Goal: Task Accomplishment & Management: Use online tool/utility

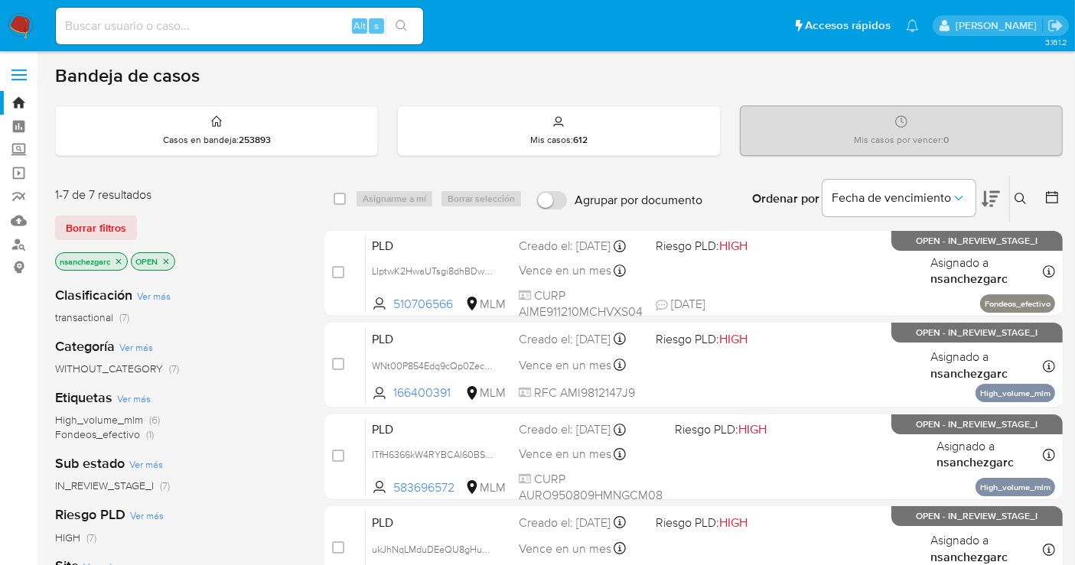
click at [119, 257] on icon "close-filter" at bounding box center [118, 261] width 9 height 9
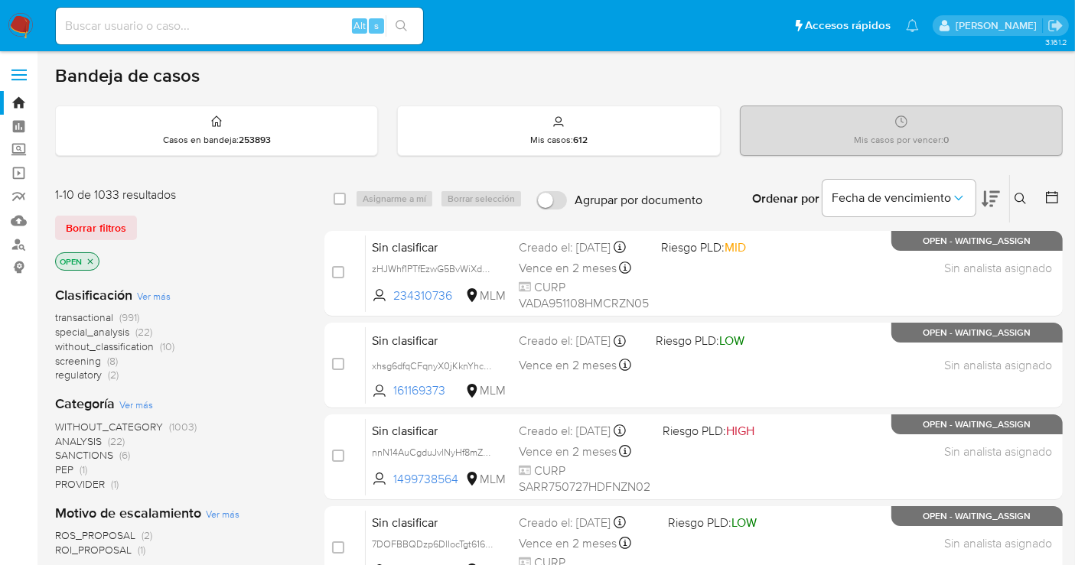
click at [122, 343] on span "without_classification" at bounding box center [104, 346] width 99 height 15
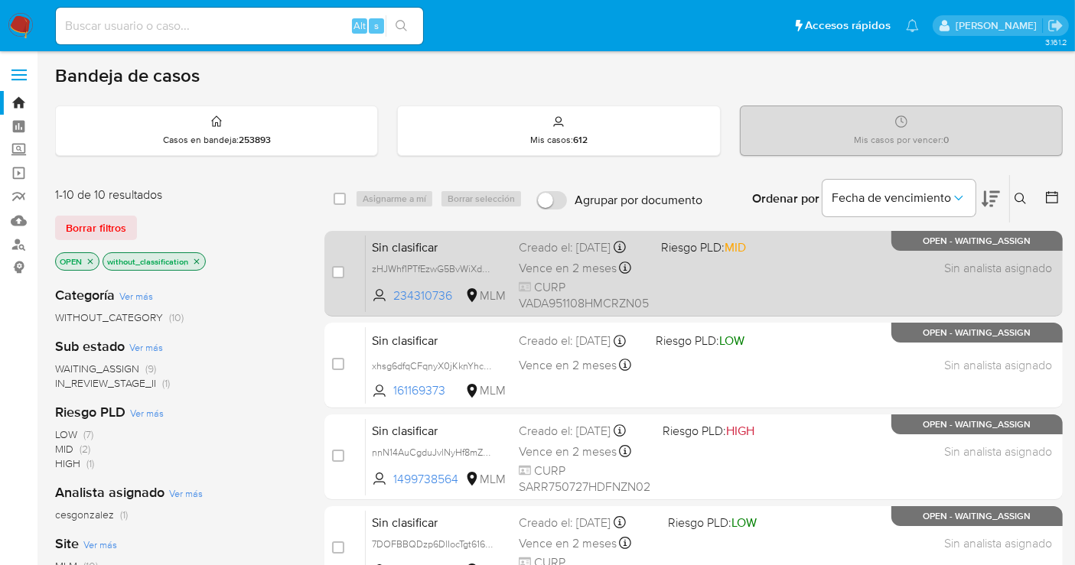
click at [558, 256] on div "Creado el: 07/10/2025 Creado el: 07/10/2025 01:56:33" at bounding box center [584, 247] width 130 height 17
click at [487, 275] on span "zHJWhf1PTfEzwG5BvWiXdX54" at bounding box center [435, 267] width 127 height 17
drag, startPoint x: 461, startPoint y: 304, endPoint x: 391, endPoint y: 308, distance: 69.7
click at [391, 304] on span "234310736 MLM" at bounding box center [439, 296] width 135 height 17
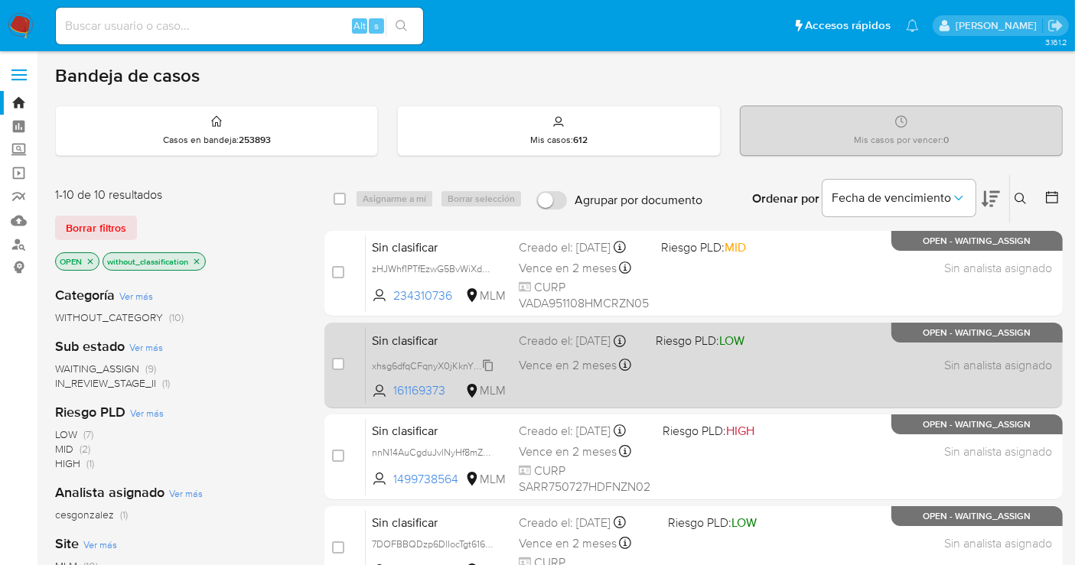
click at [487, 372] on span "xhsg6dfqCFqnyX0jKknYhcNA" at bounding box center [434, 365] width 125 height 17
drag, startPoint x: 455, startPoint y: 391, endPoint x: 391, endPoint y: 394, distance: 64.3
click at [391, 394] on span "161169373 MLM" at bounding box center [439, 391] width 135 height 17
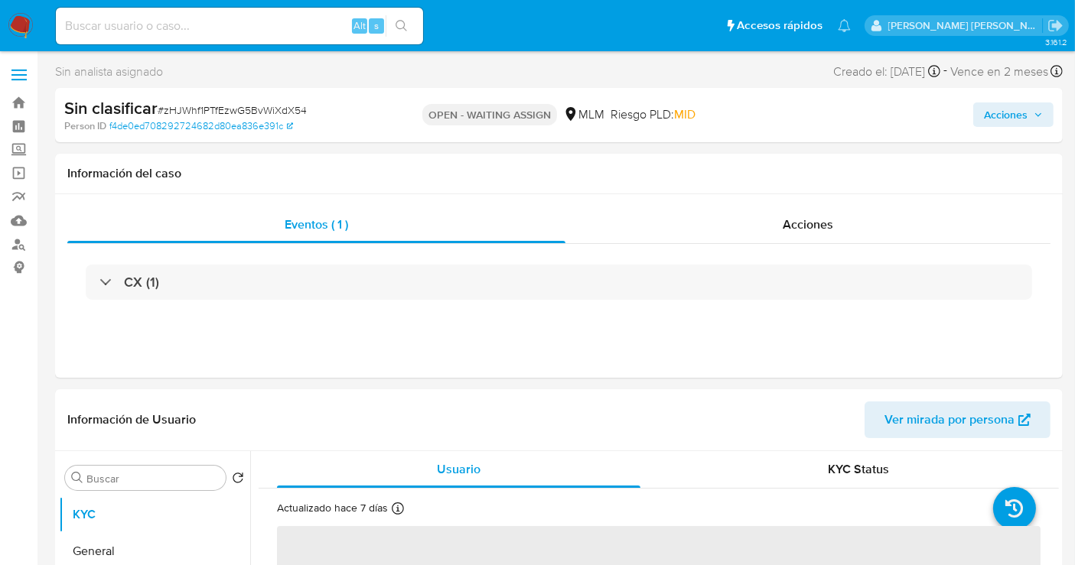
select select "10"
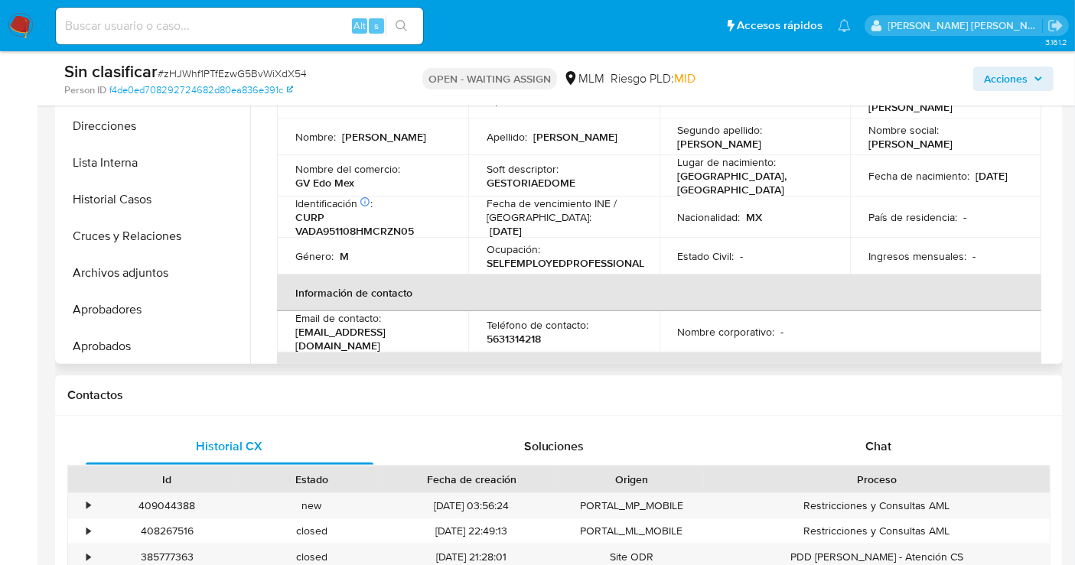
scroll to position [39, 0]
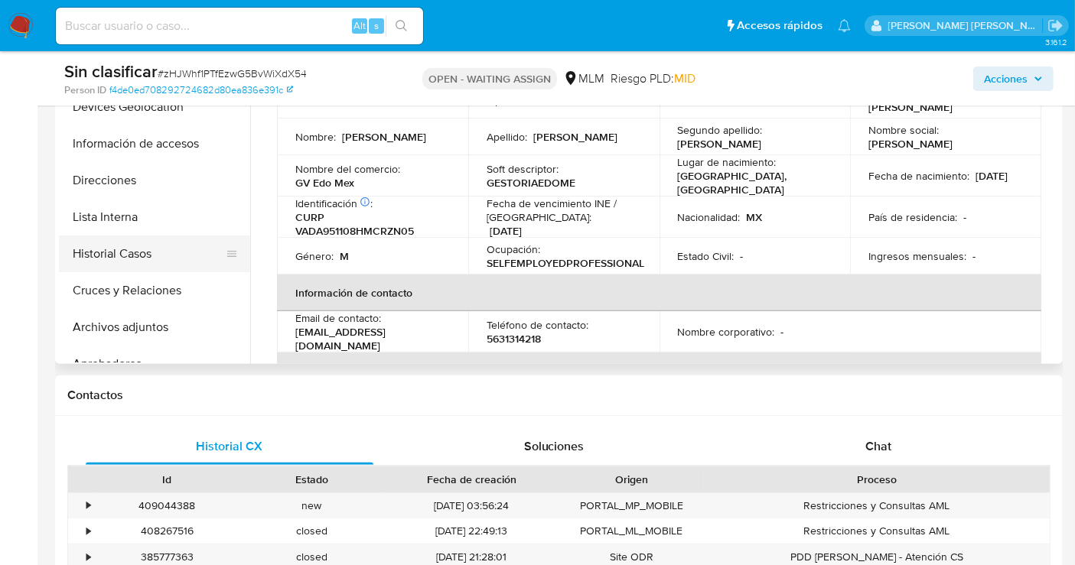
click at [153, 256] on button "Historial Casos" at bounding box center [148, 254] width 179 height 37
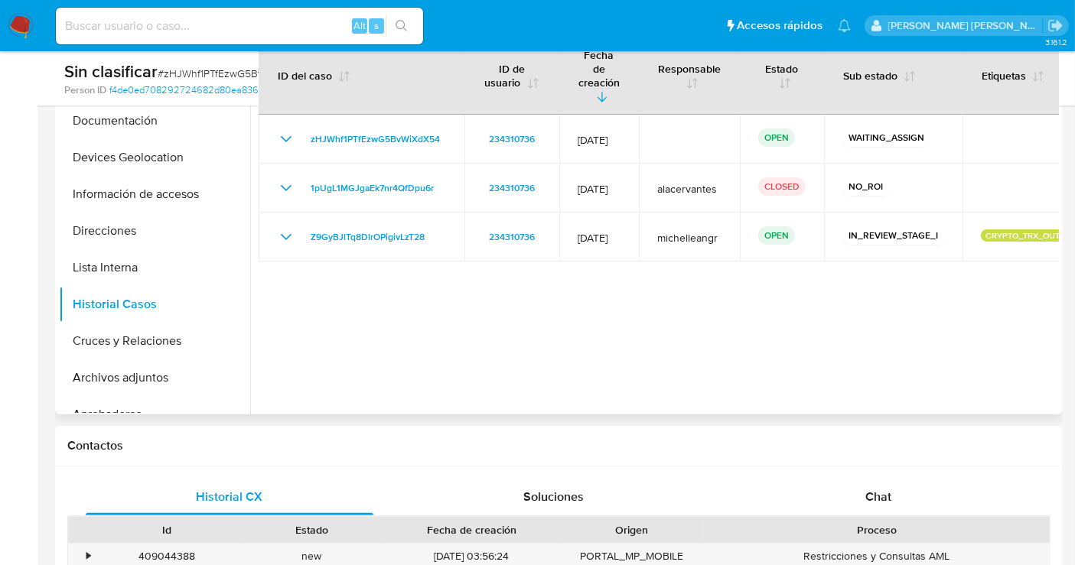
scroll to position [340, 0]
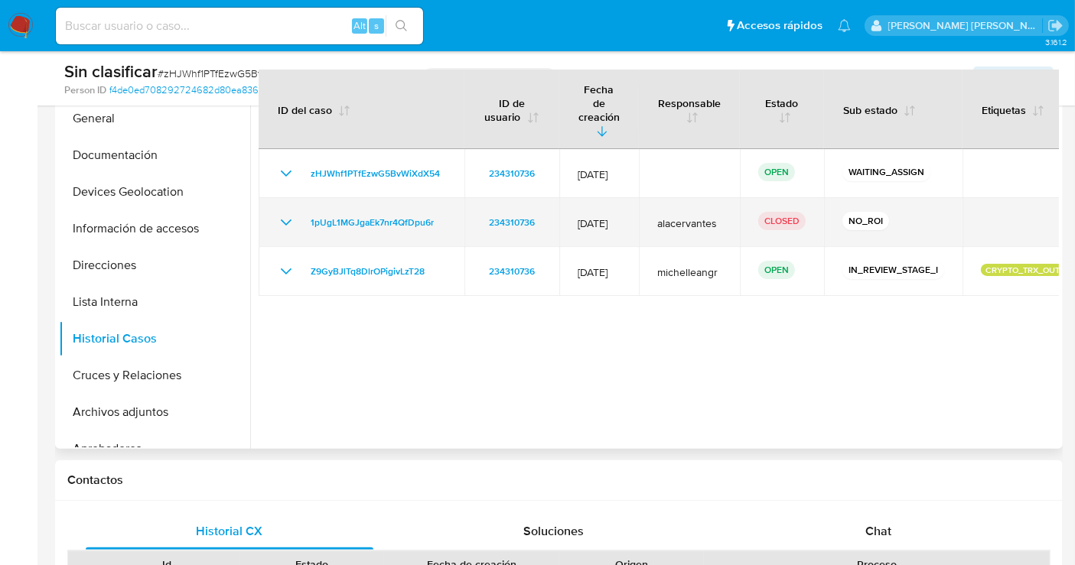
click at [292, 213] on icon "Mostrar/Ocultar" at bounding box center [286, 222] width 18 height 18
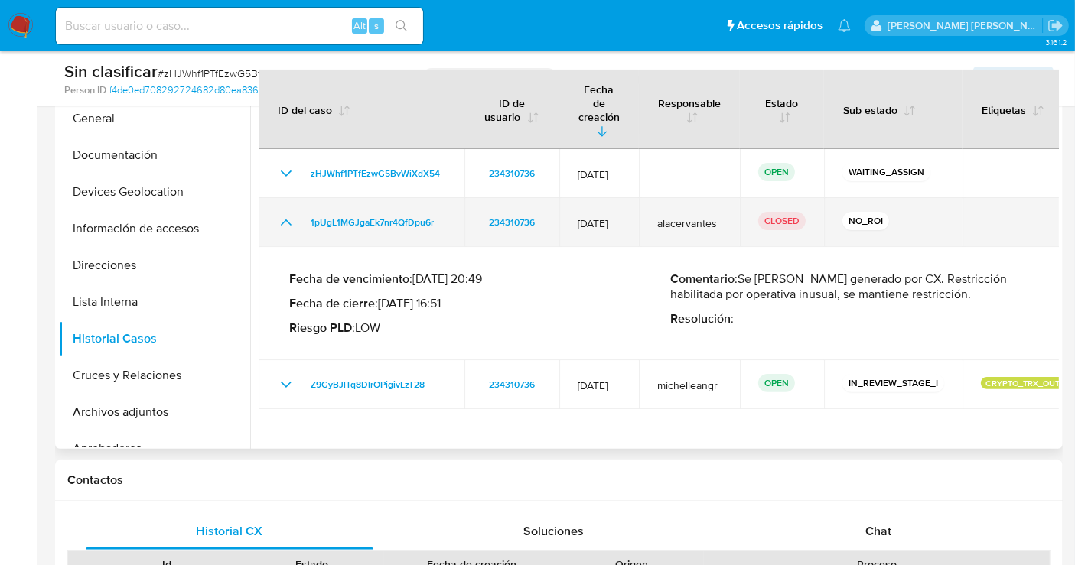
click at [292, 213] on icon "Mostrar/Ocultar" at bounding box center [286, 222] width 18 height 18
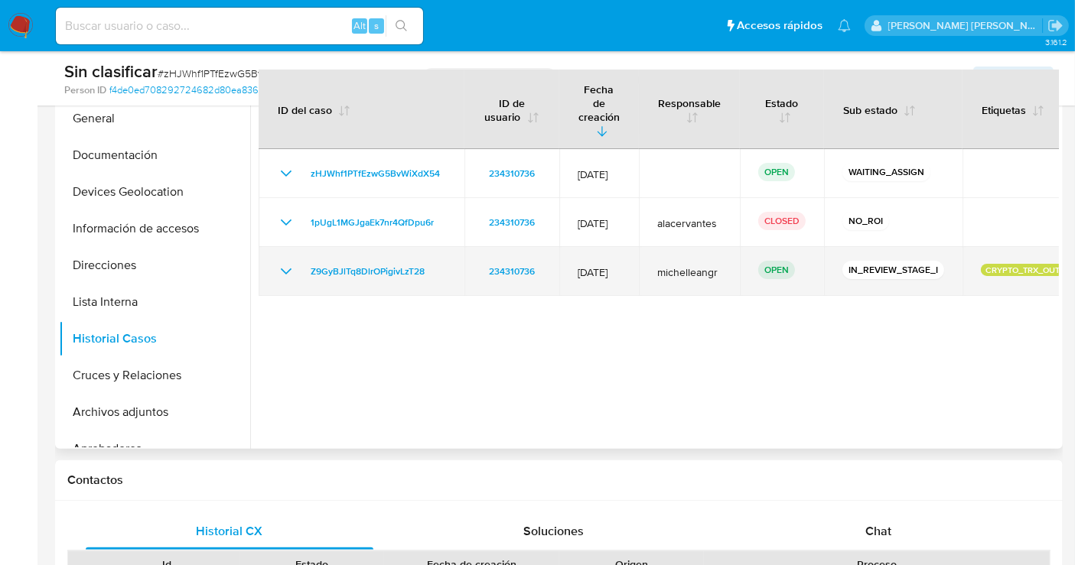
click at [279, 262] on icon "Mostrar/Ocultar" at bounding box center [286, 271] width 18 height 18
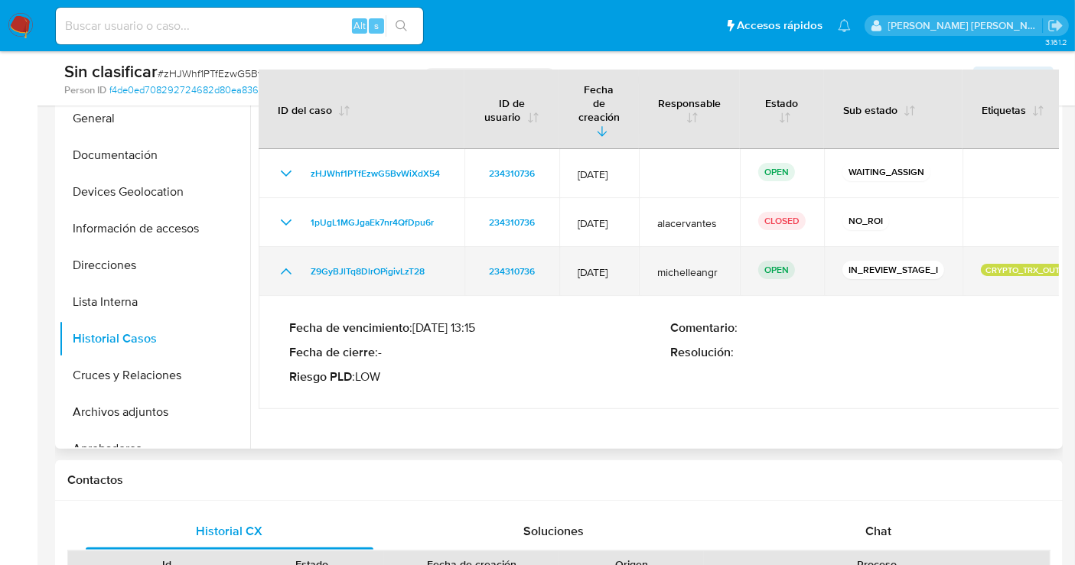
click at [279, 262] on icon "Mostrar/Ocultar" at bounding box center [286, 271] width 18 height 18
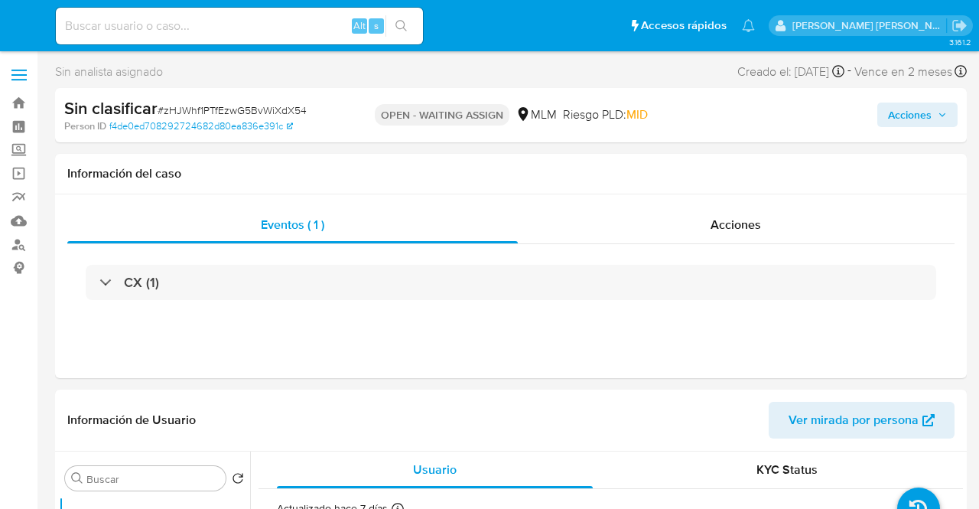
select select "10"
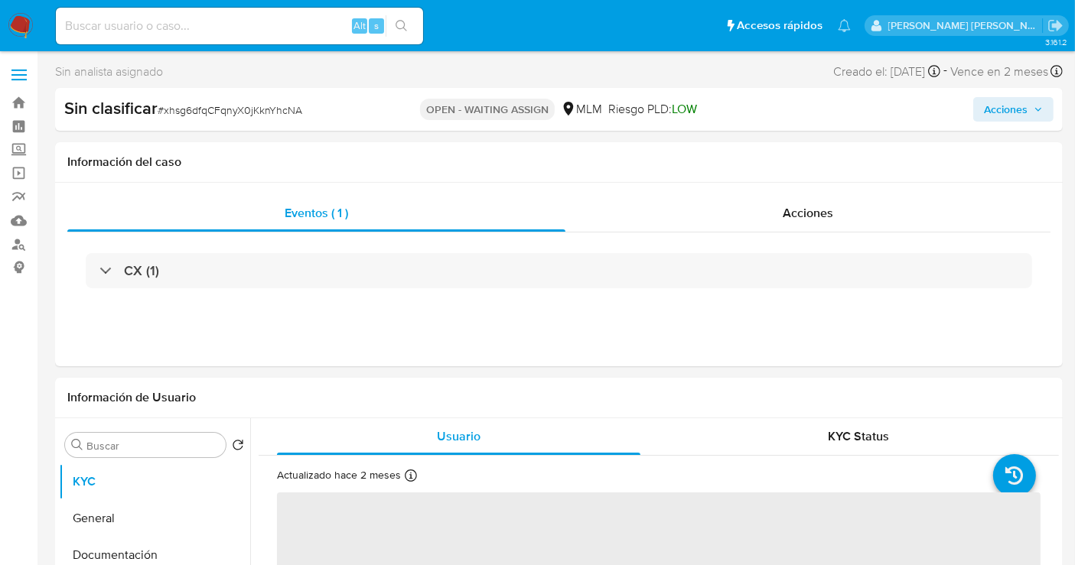
select select "10"
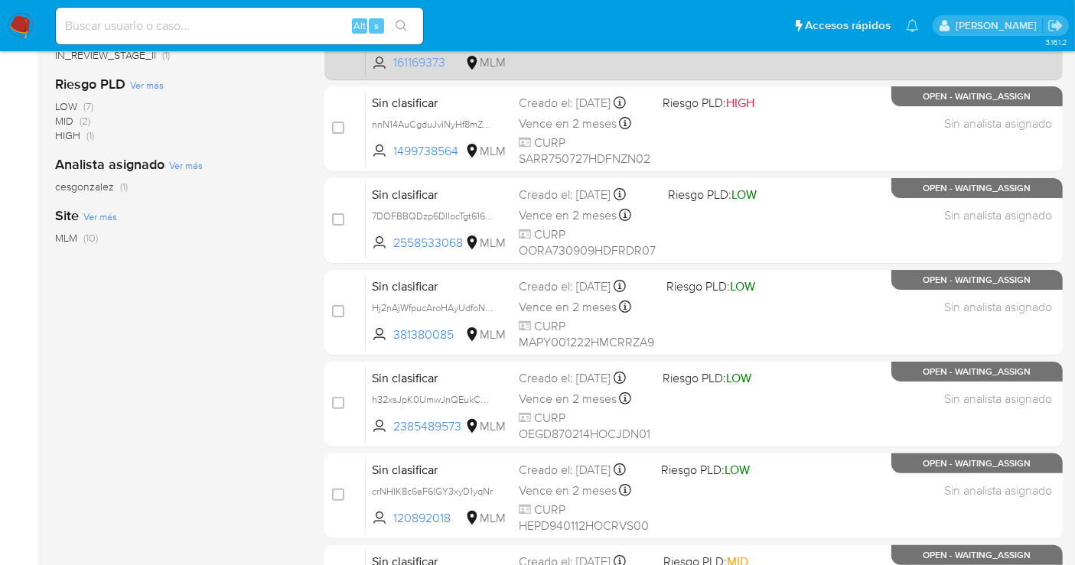
scroll to position [340, 0]
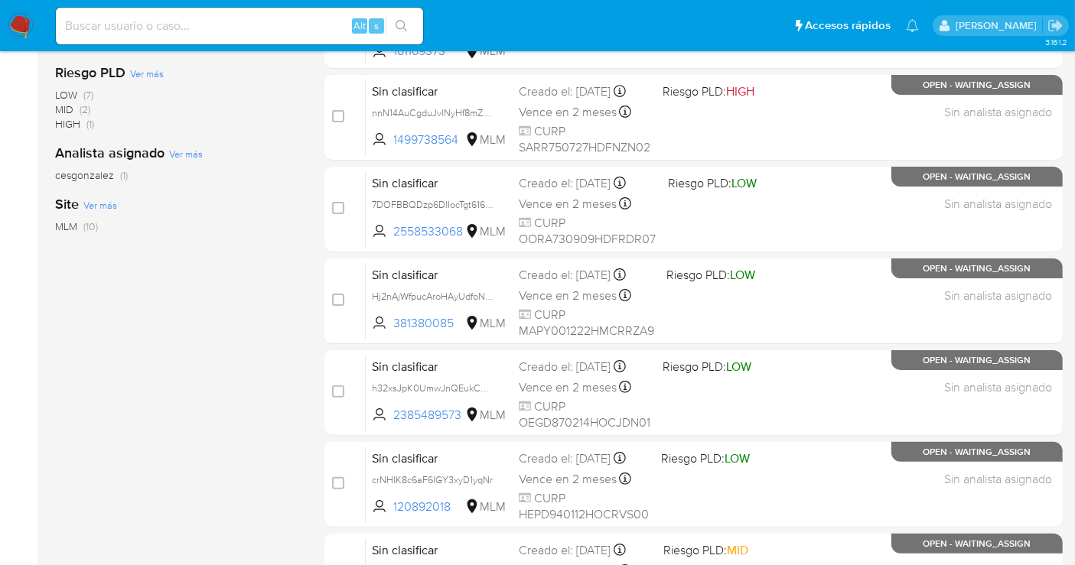
click at [28, 33] on img at bounding box center [21, 26] width 26 height 26
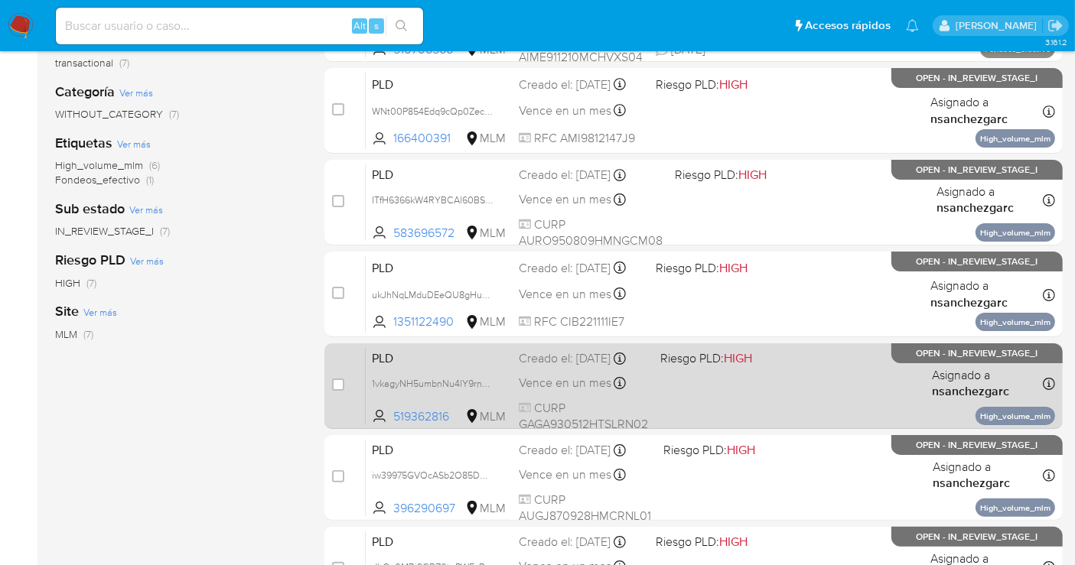
scroll to position [420, 0]
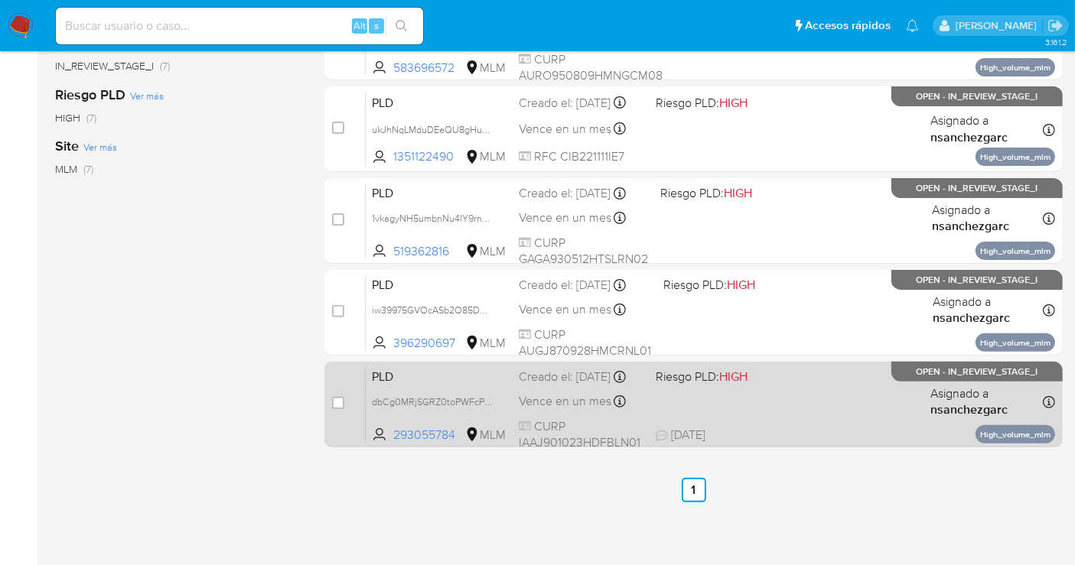
click at [546, 405] on div "Vence en un mes Vence el 11/11/2025 02:05:50" at bounding box center [581, 402] width 125 height 21
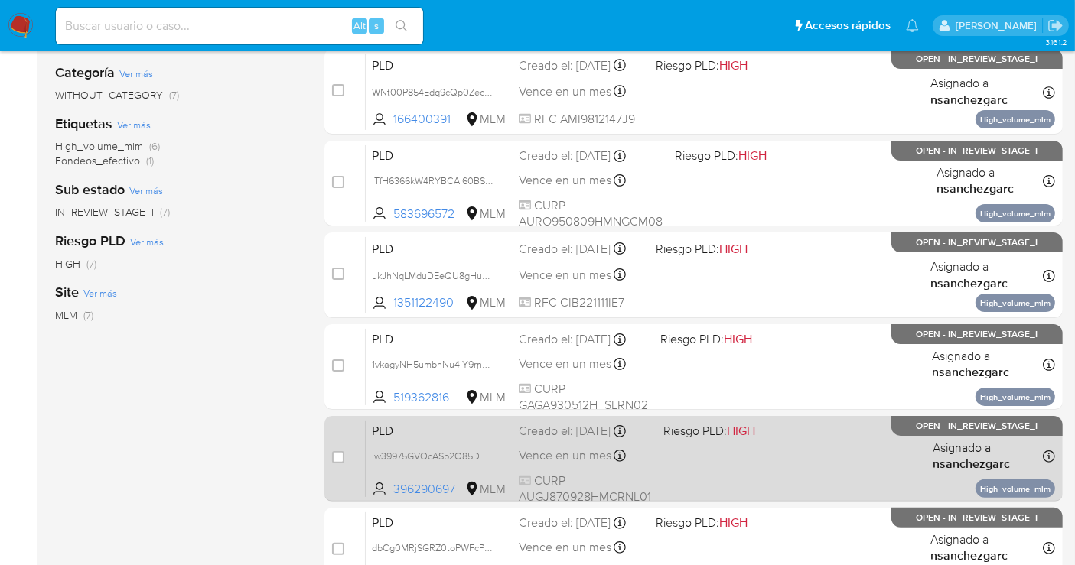
scroll to position [250, 0]
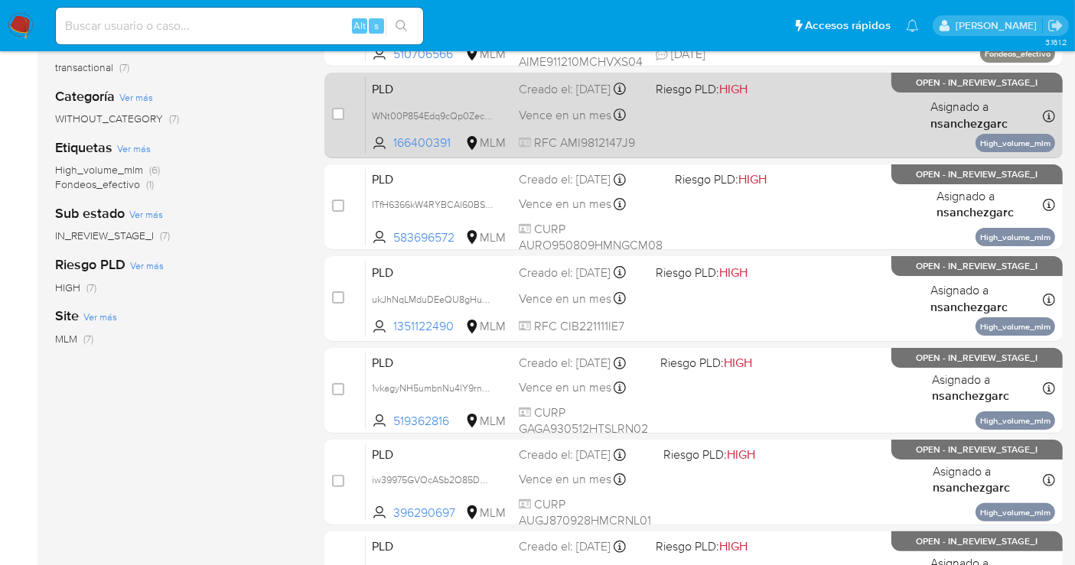
click at [558, 124] on span "Vence en un mes" at bounding box center [565, 115] width 93 height 17
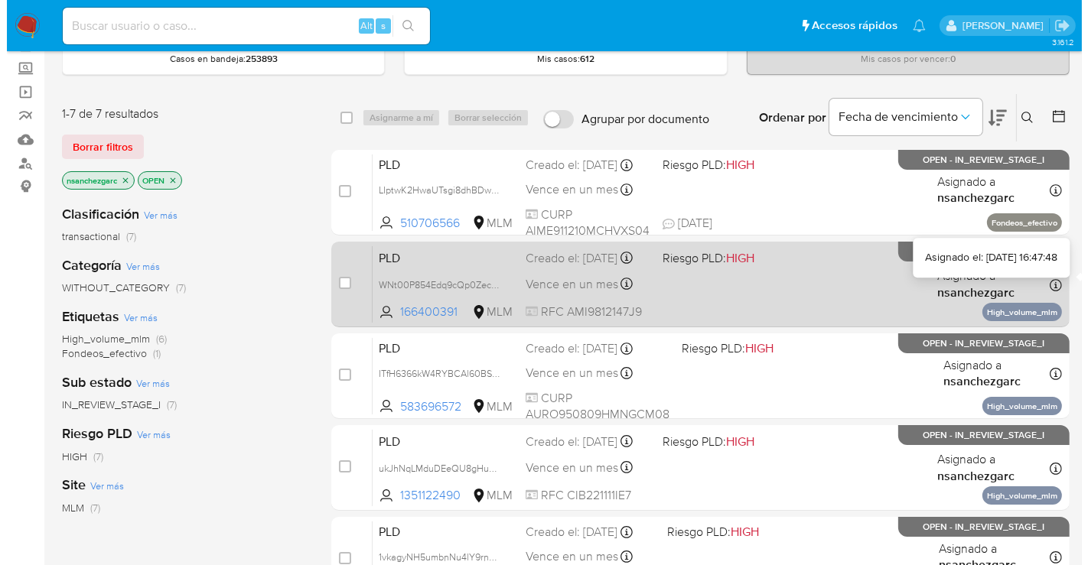
scroll to position [0, 0]
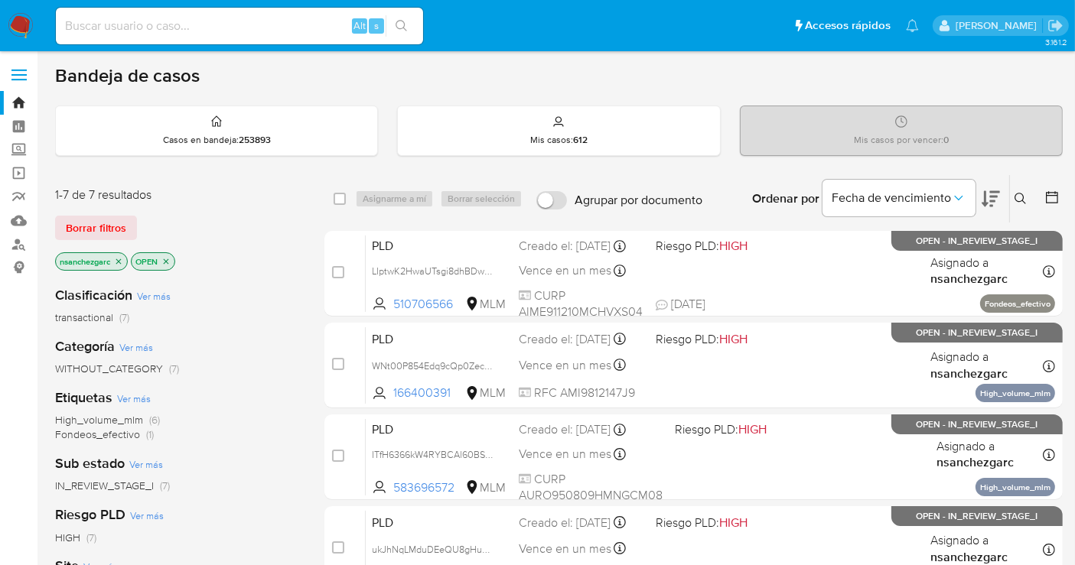
click at [1020, 200] on icon at bounding box center [1020, 199] width 12 height 12
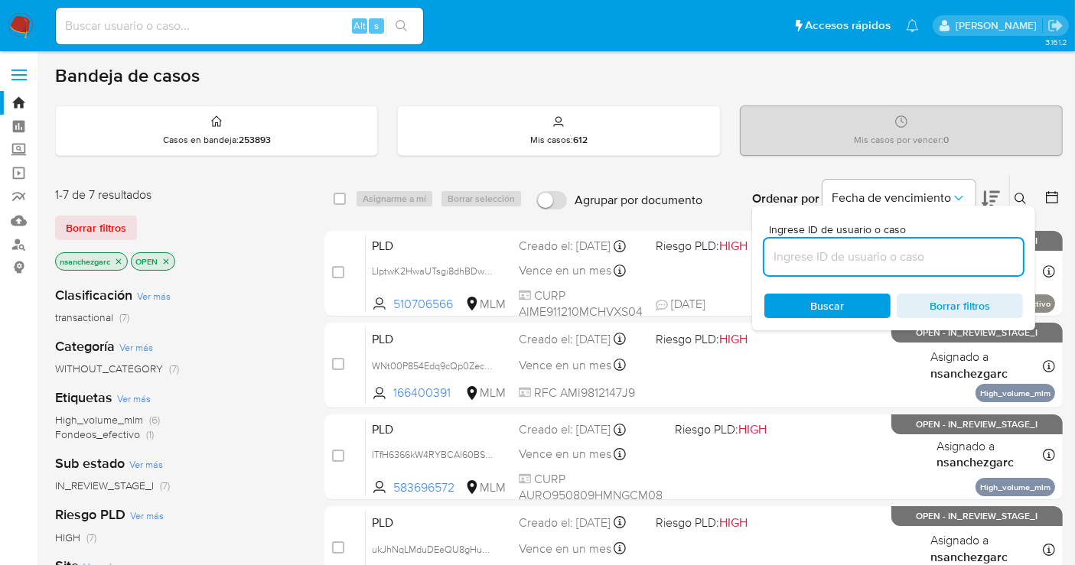
click at [830, 261] on input at bounding box center [893, 257] width 259 height 20
type input "1499738564"
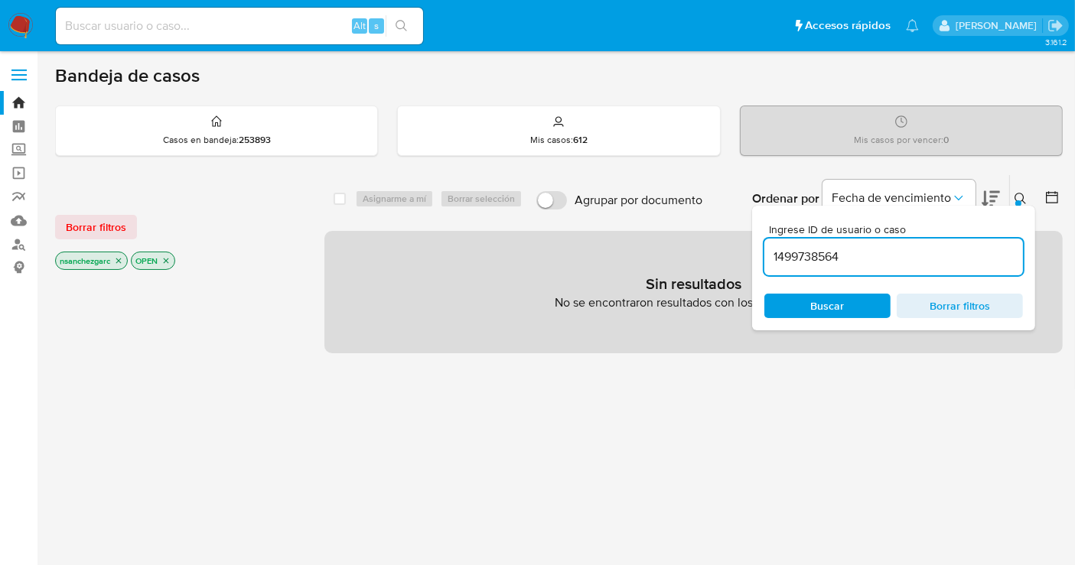
click at [122, 261] on icon "close-filter" at bounding box center [118, 260] width 9 height 9
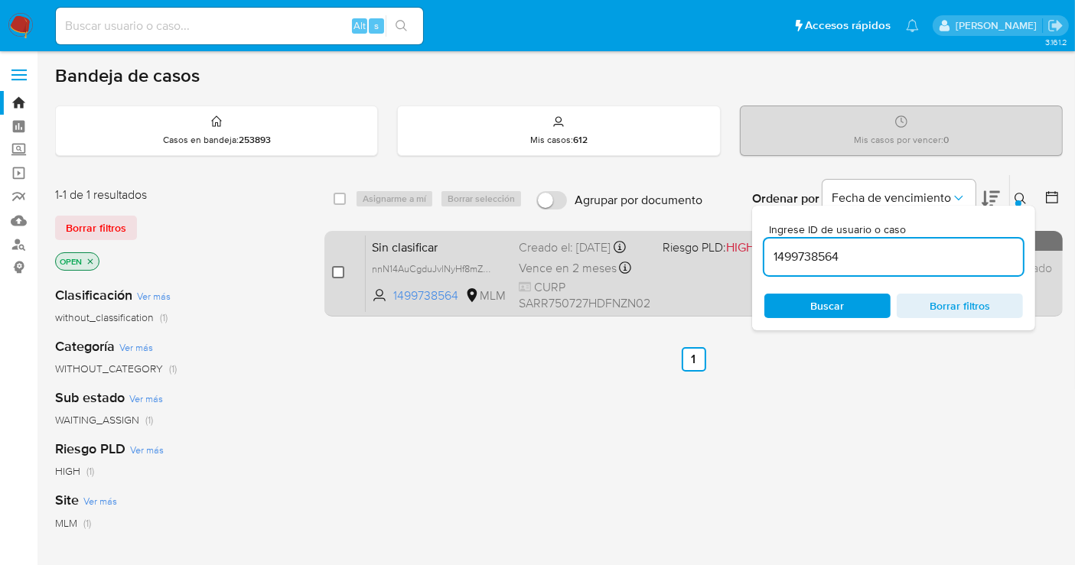
click at [337, 274] on input "checkbox" at bounding box center [338, 272] width 12 height 12
checkbox input "true"
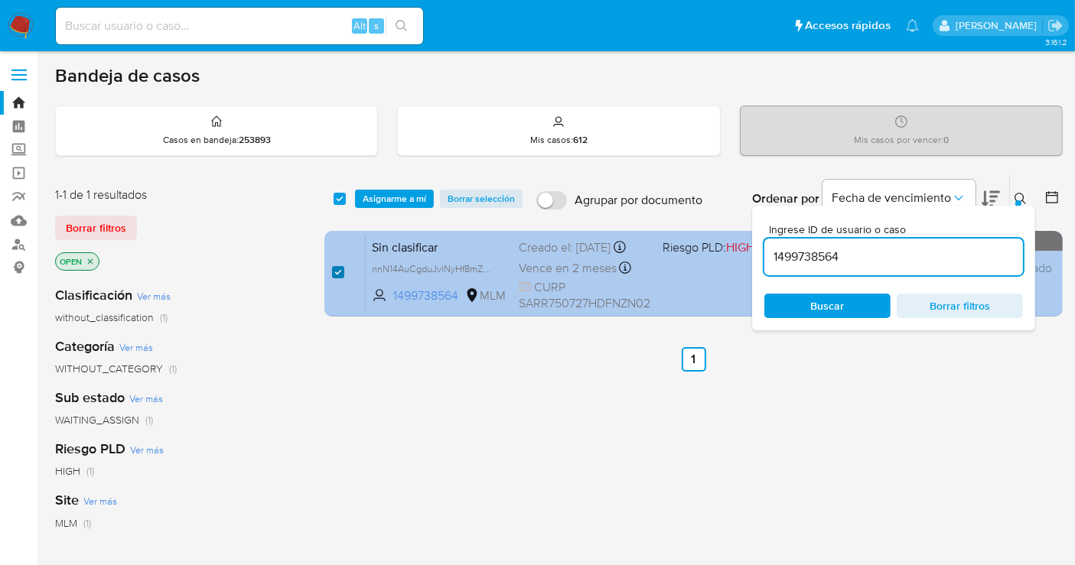
checkbox input "true"
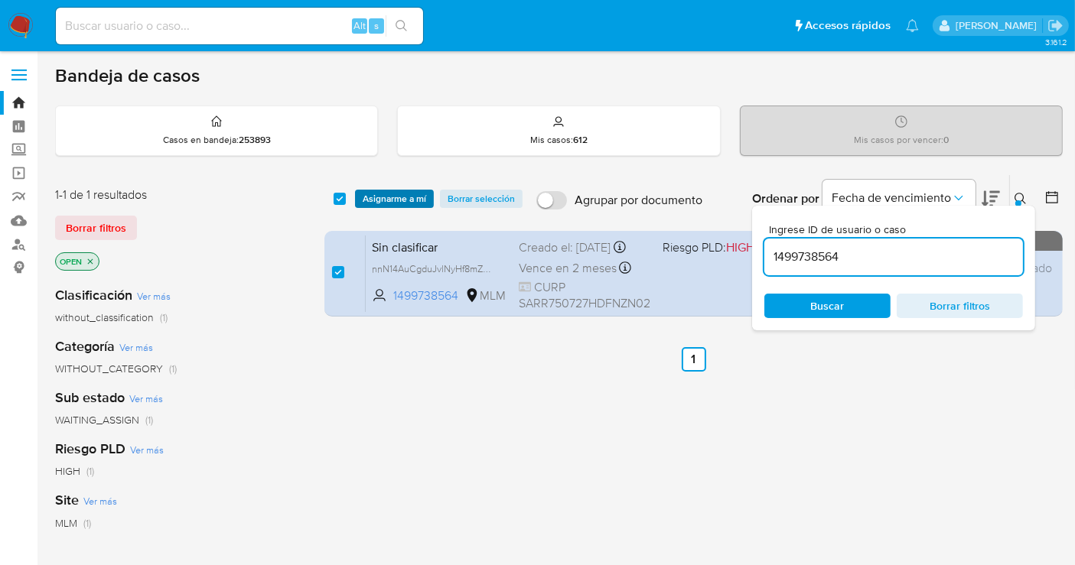
click at [383, 193] on span "Asignarme a mí" at bounding box center [395, 198] width 64 height 15
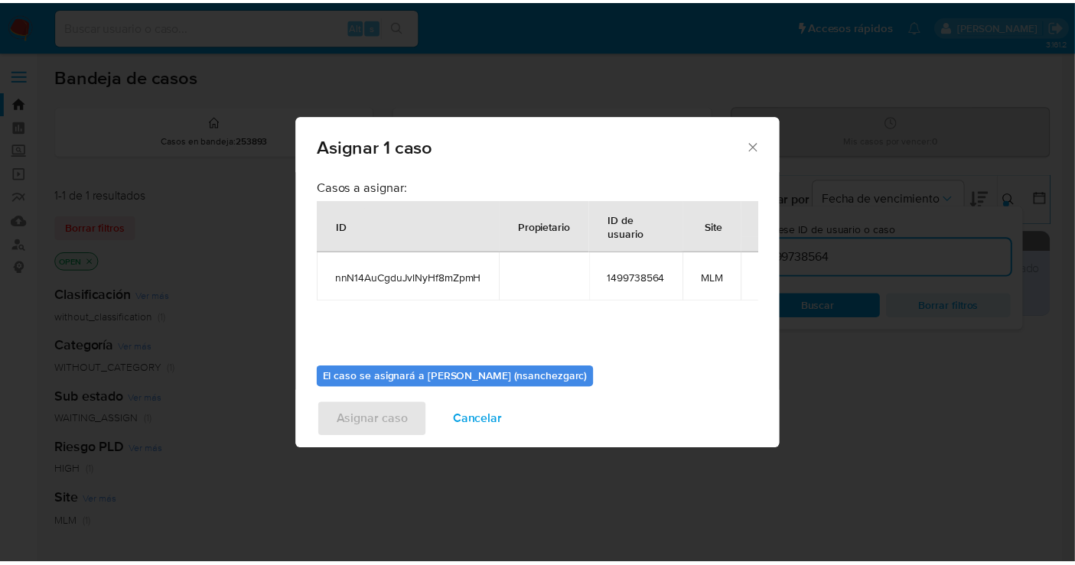
scroll to position [78, 0]
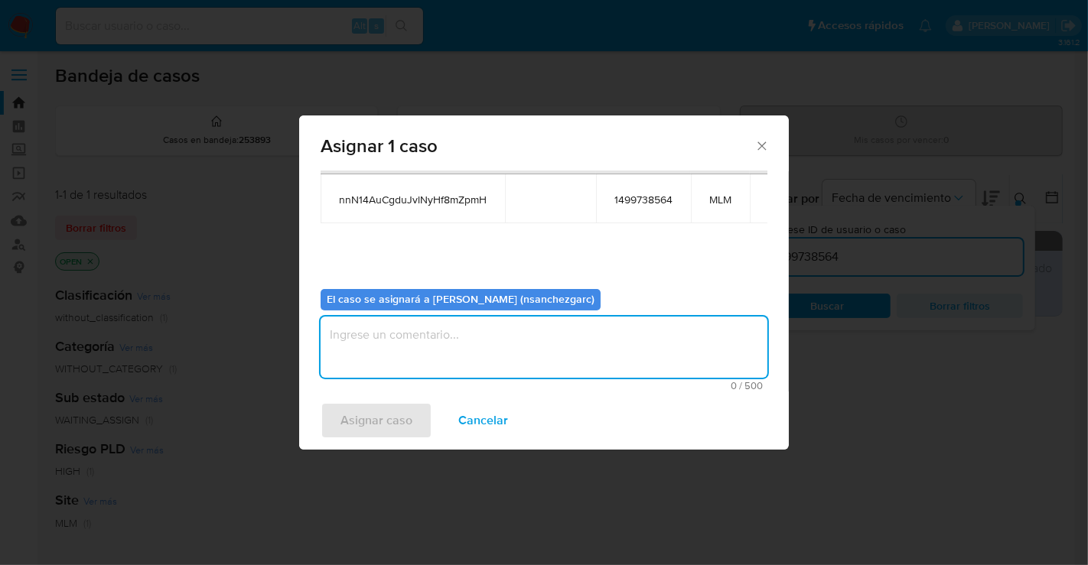
click at [353, 341] on textarea "assign-modal" at bounding box center [544, 347] width 447 height 61
type textarea "nesg"
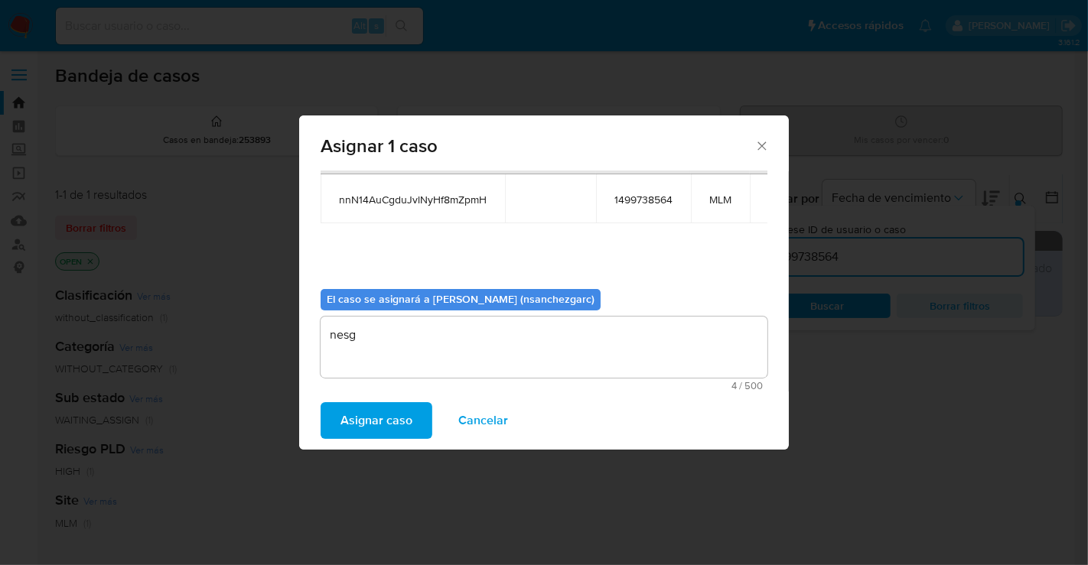
click at [365, 420] on span "Asignar caso" at bounding box center [376, 421] width 72 height 34
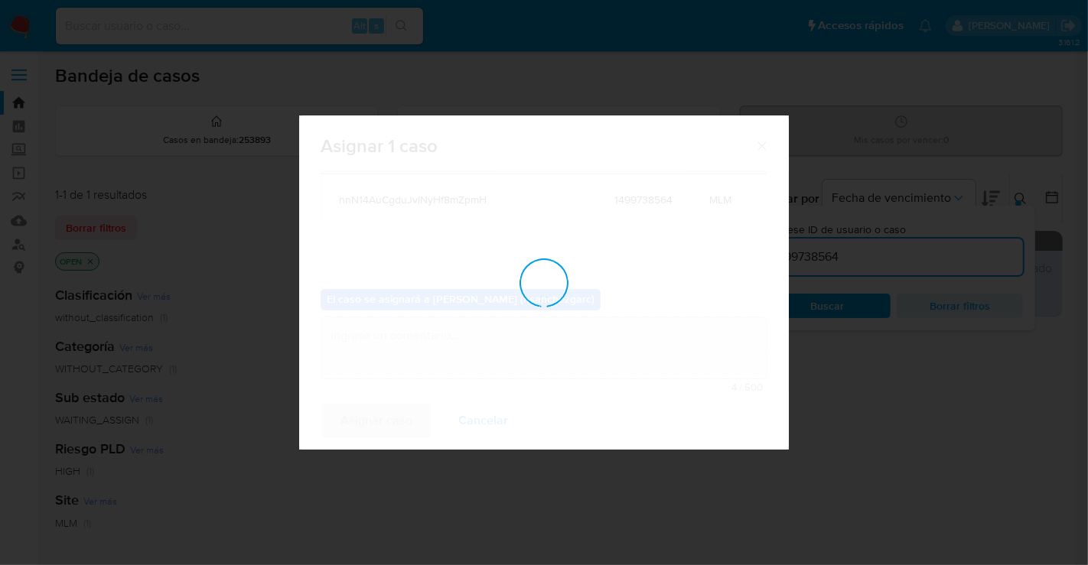
checkbox input "false"
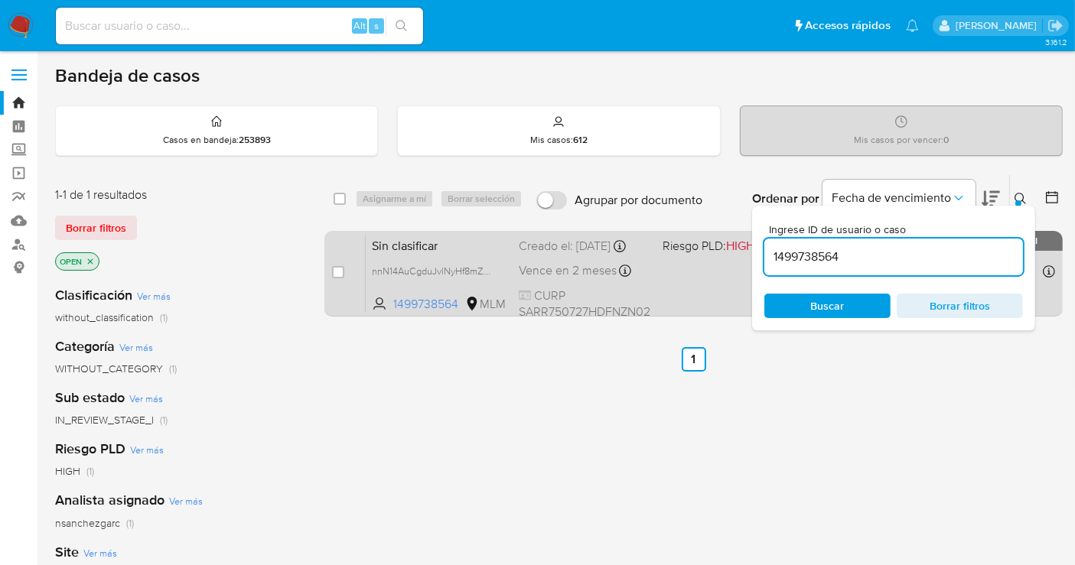
click at [539, 255] on div "Creado el: 06/10/2025 Creado el: 06/10/2025 16:31:18" at bounding box center [585, 246] width 132 height 17
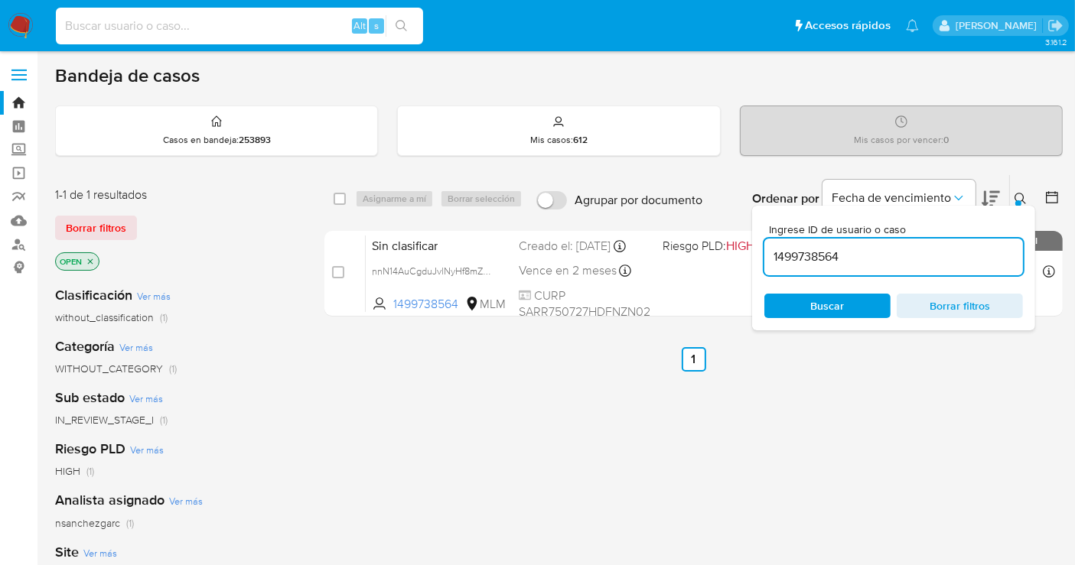
click at [91, 34] on input at bounding box center [239, 26] width 367 height 20
paste input "270201384"
type input "270201384"
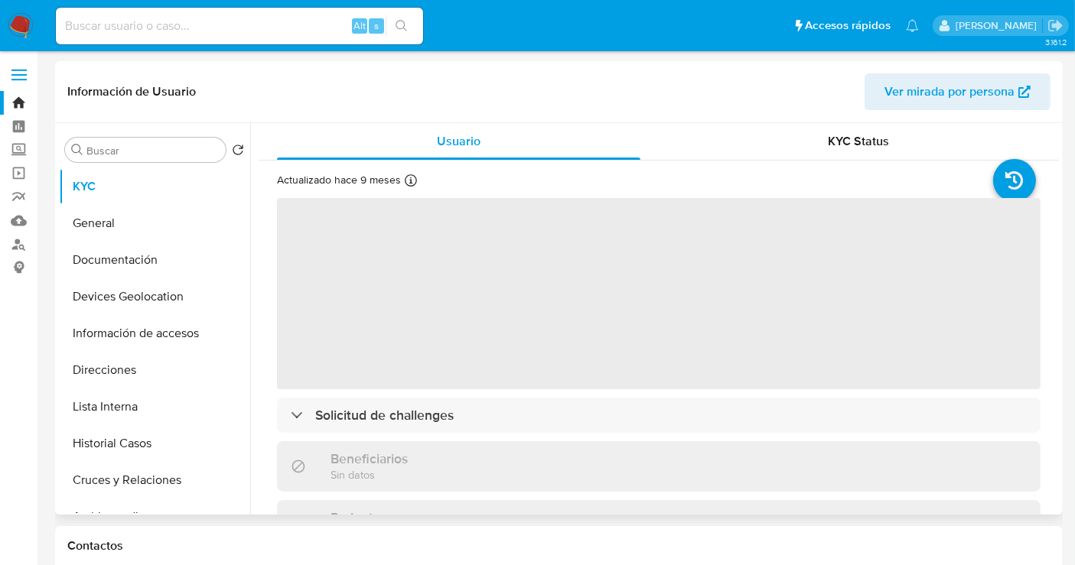
select select "10"
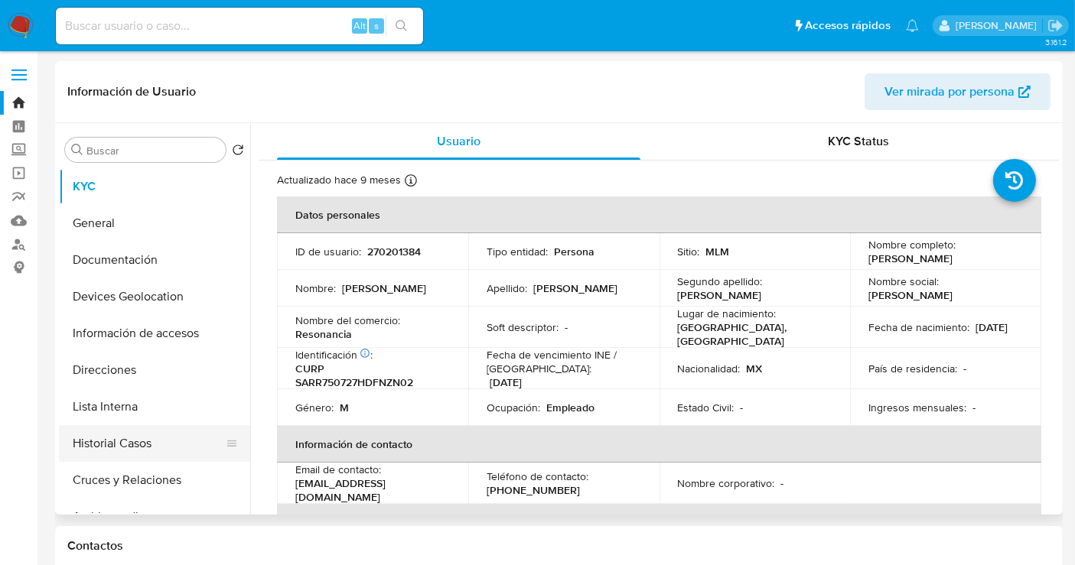
click at [124, 445] on button "Historial Casos" at bounding box center [148, 443] width 179 height 37
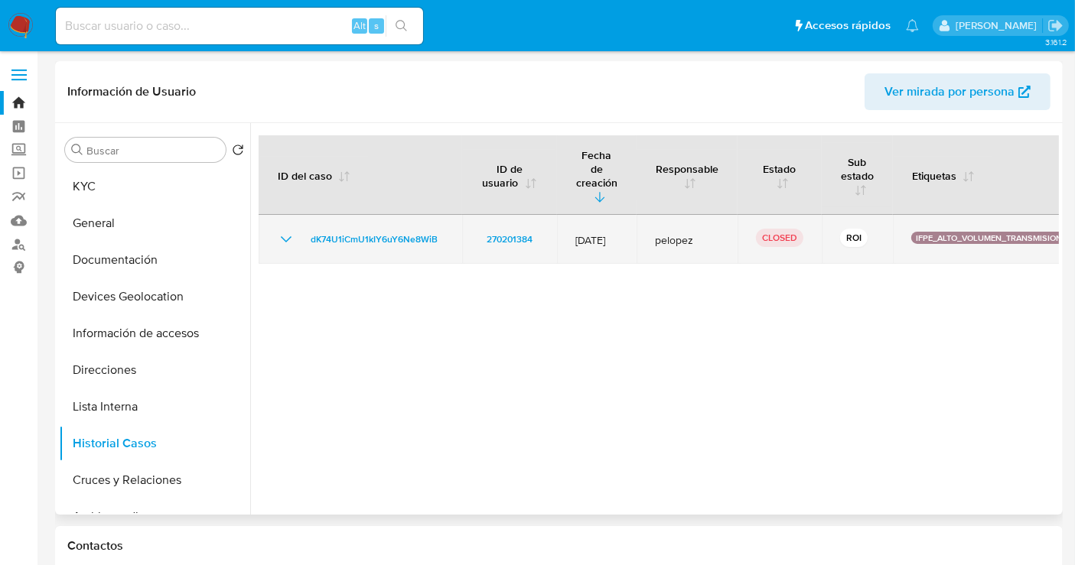
click at [283, 230] on icon "Mostrar/Ocultar" at bounding box center [286, 239] width 18 height 18
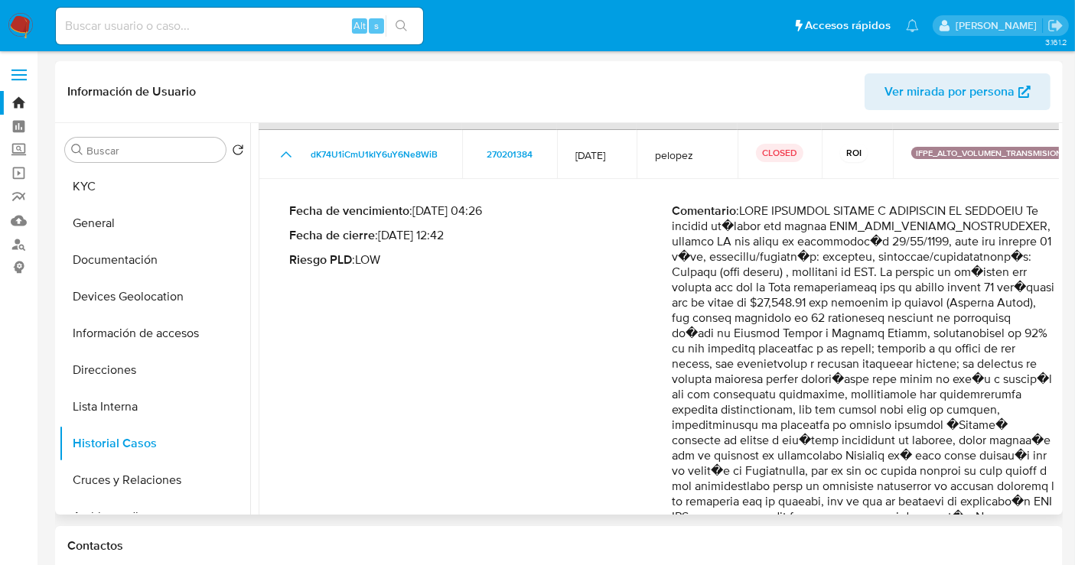
scroll to position [170, 0]
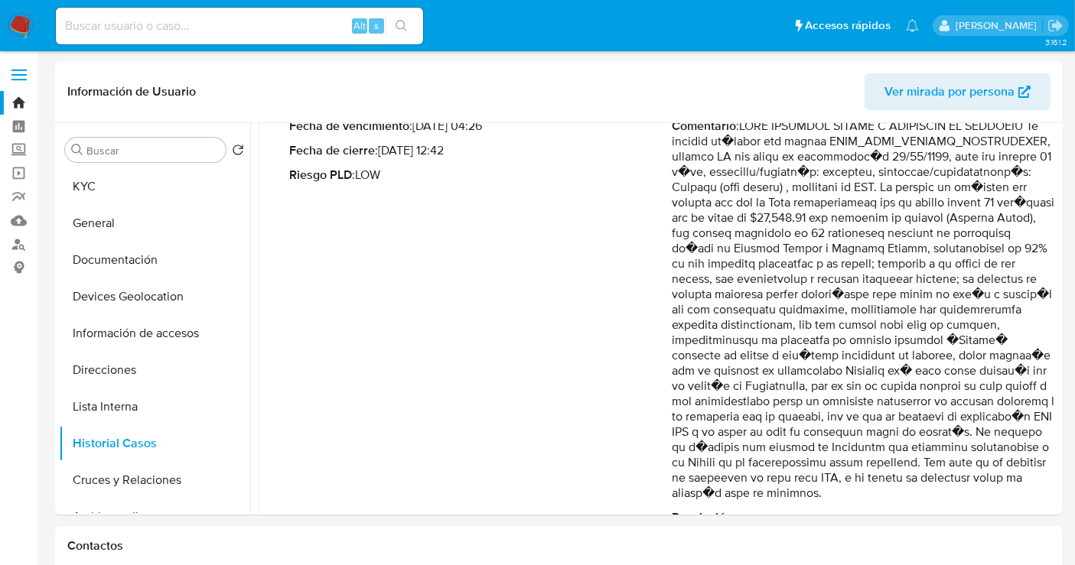
click at [15, 21] on img at bounding box center [21, 26] width 26 height 26
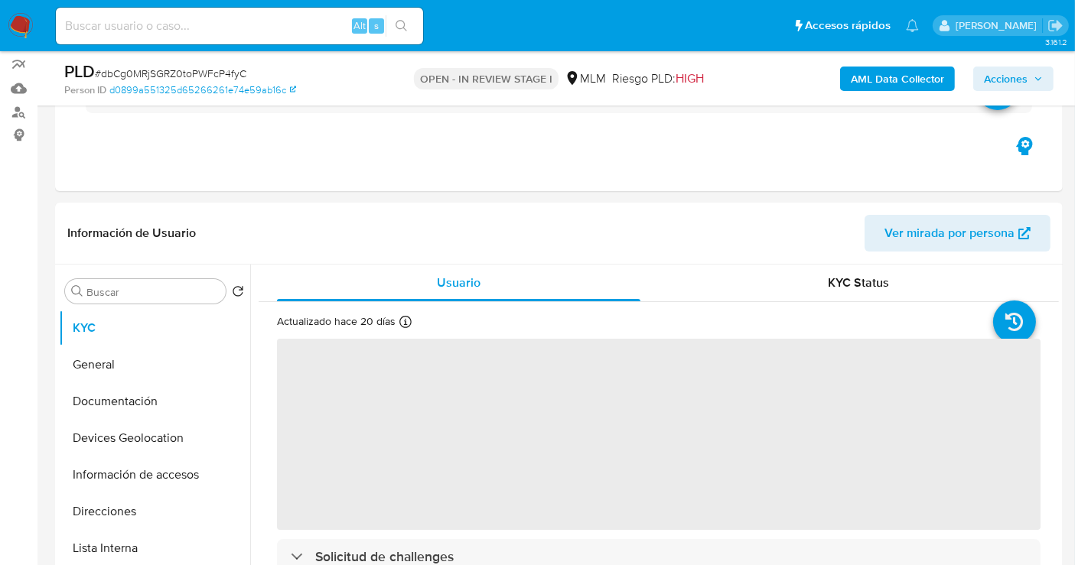
scroll to position [255, 0]
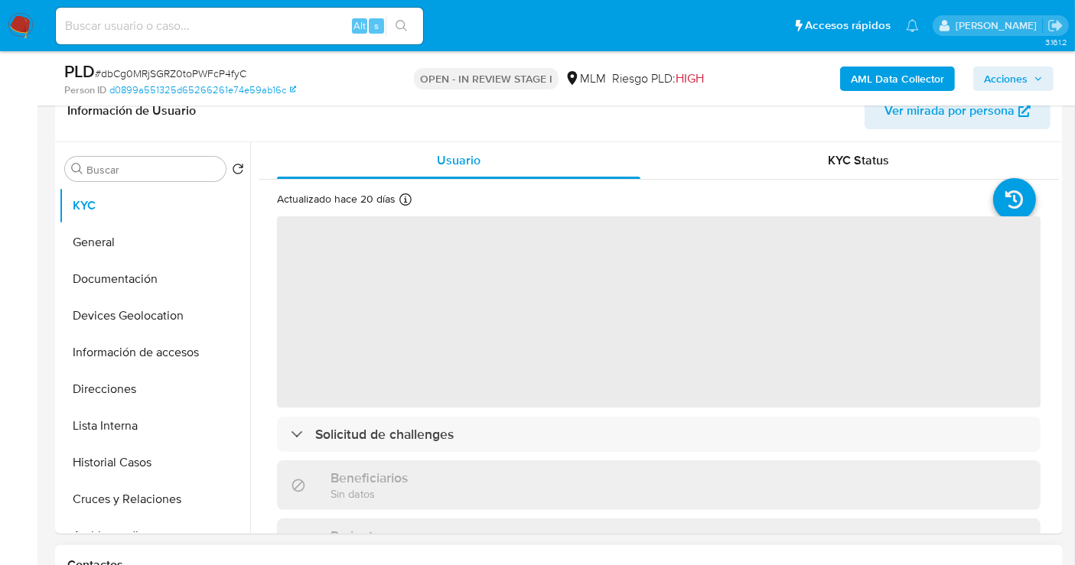
select select "10"
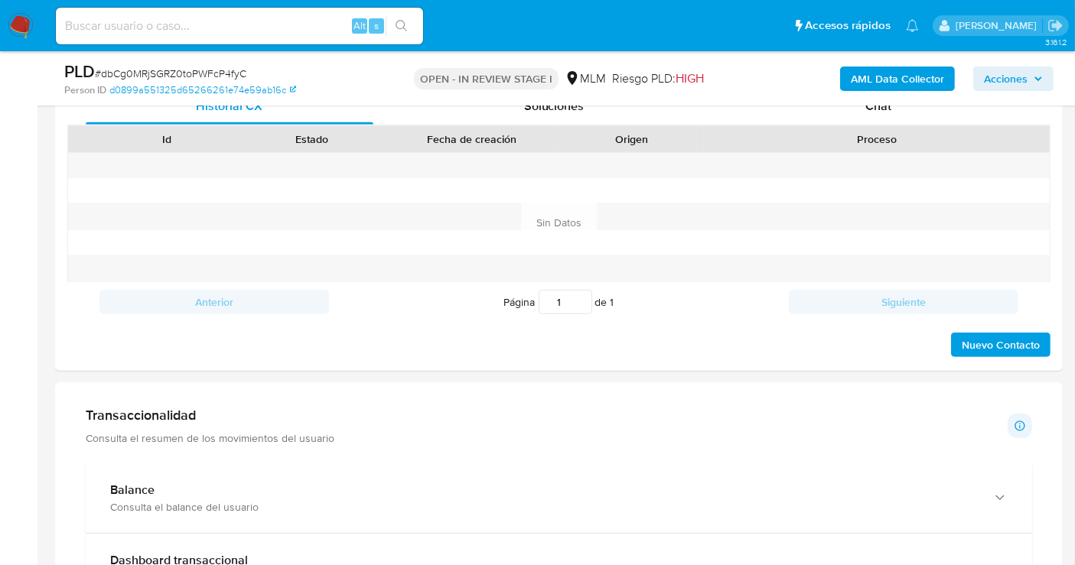
scroll to position [594, 0]
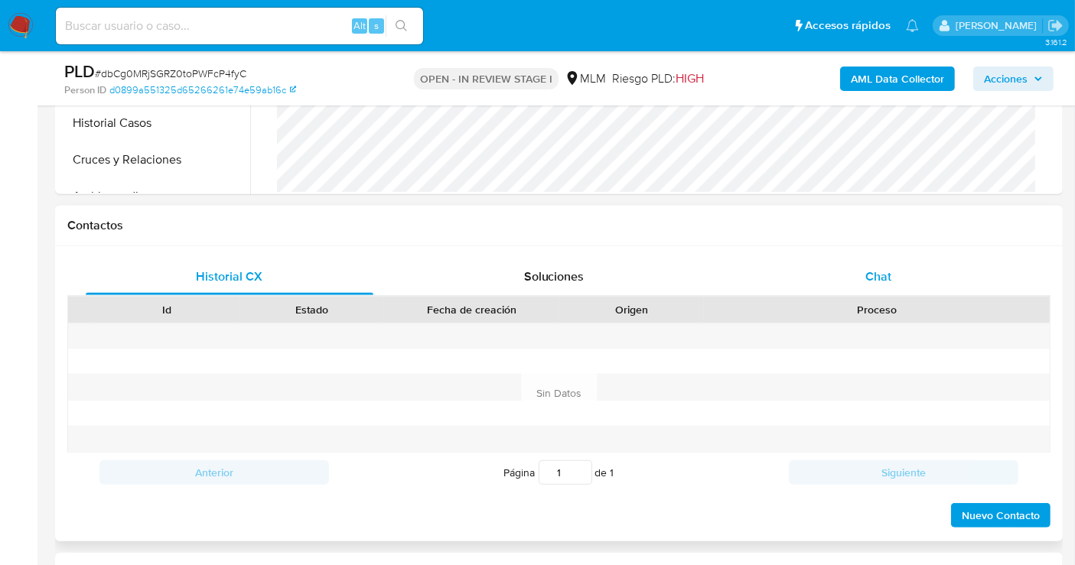
click at [877, 278] on span "Chat" at bounding box center [878, 277] width 26 height 18
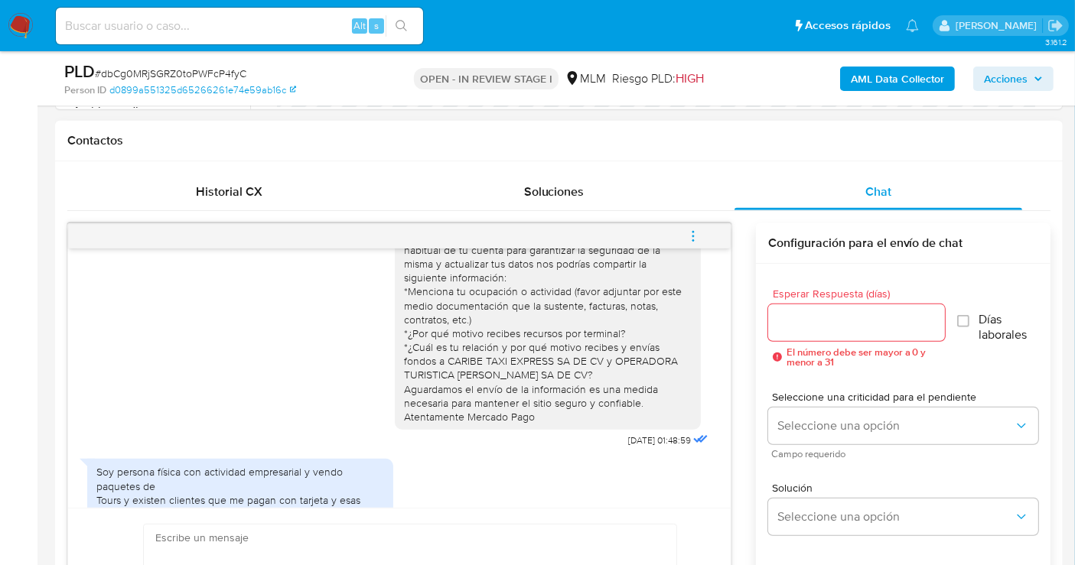
scroll to position [0, 0]
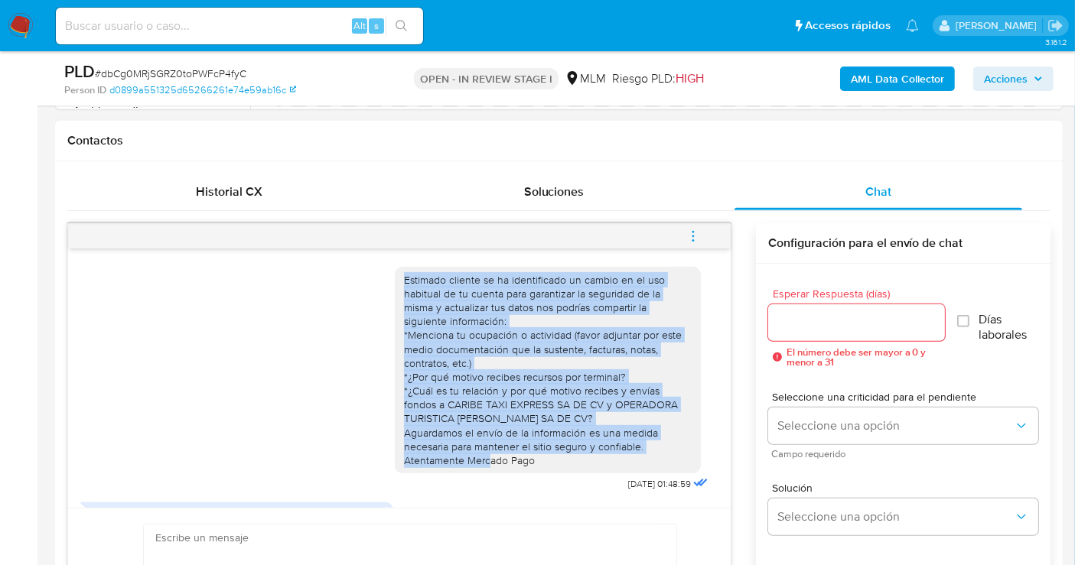
drag, startPoint x: 393, startPoint y: 284, endPoint x: 535, endPoint y: 459, distance: 225.2
click at [535, 459] on div "Estimado cliente se ha identificado un cambio en el uso habitual de tu cuenta p…" at bounding box center [548, 370] width 288 height 195
copy div "Estimado cliente se ha identificado un cambio en el uso habitual de tu cuenta p…"
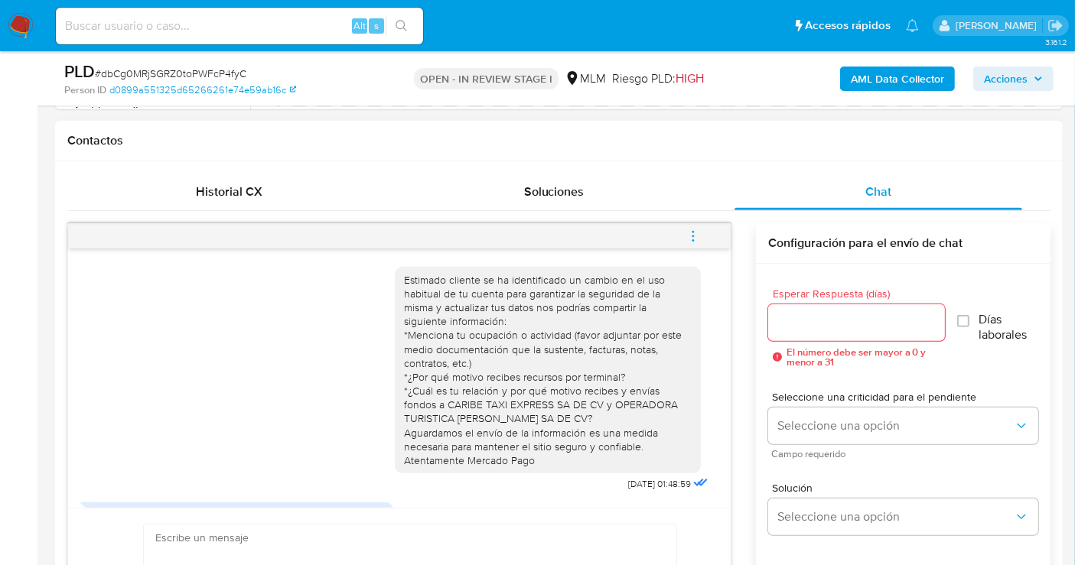
click at [794, 324] on input "Esperar Respuesta (días)" at bounding box center [856, 323] width 177 height 20
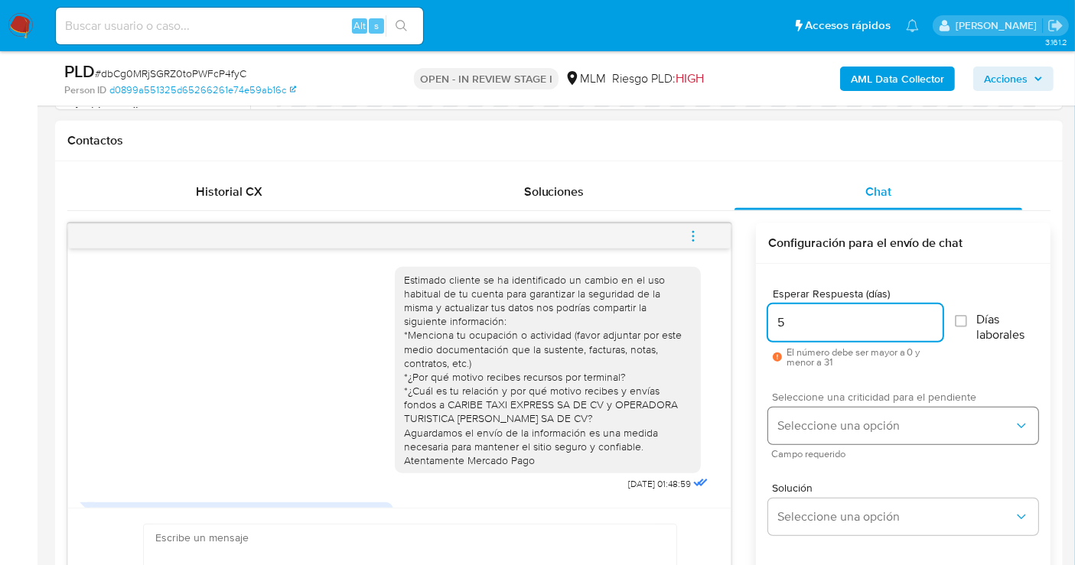
type input "5"
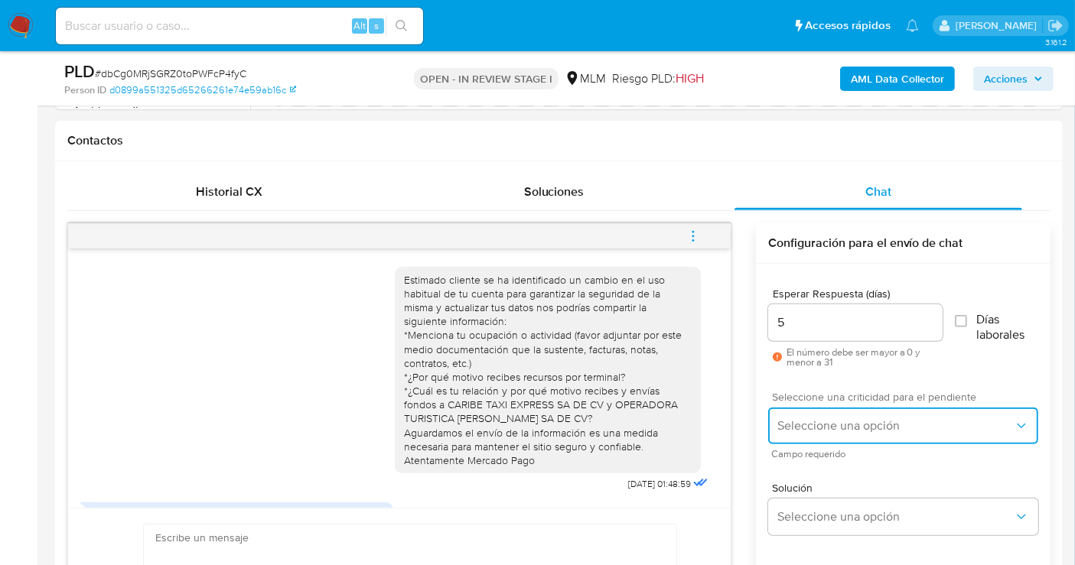
click at [805, 422] on span "Seleccione una opción" at bounding box center [895, 425] width 236 height 15
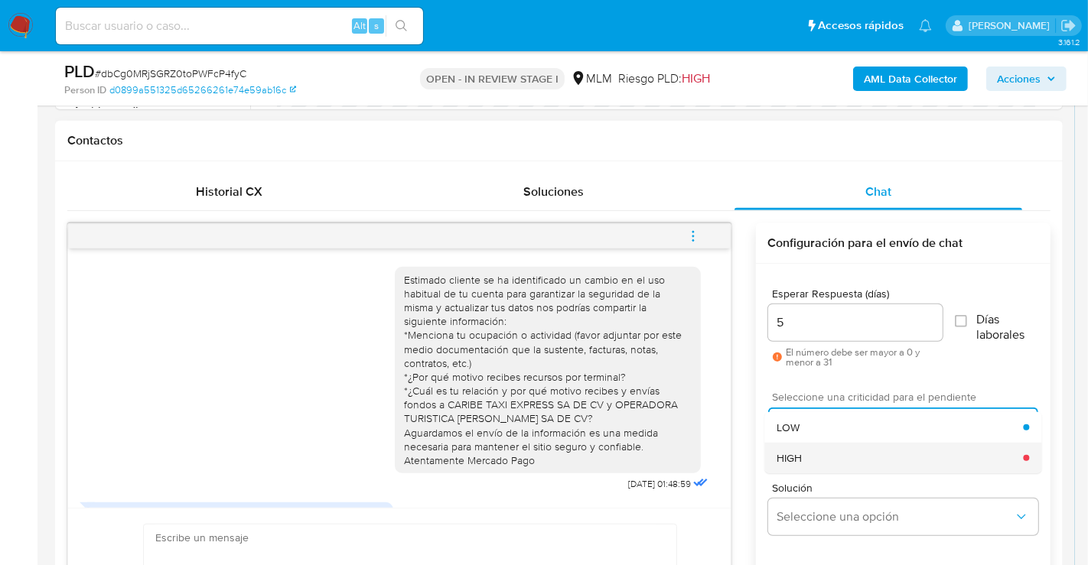
click at [804, 461] on div "HIGH" at bounding box center [900, 458] width 246 height 31
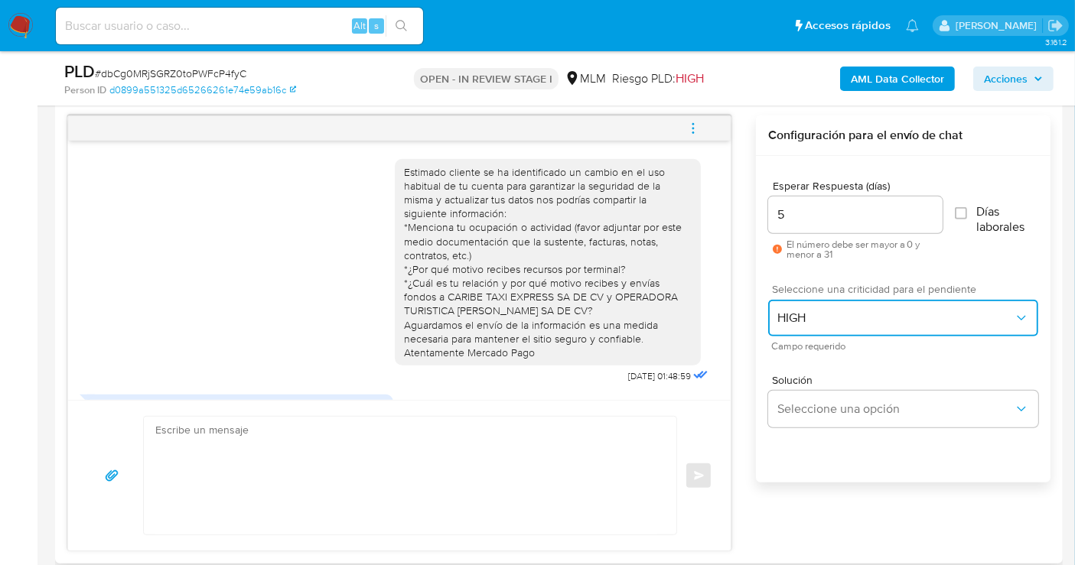
scroll to position [850, 0]
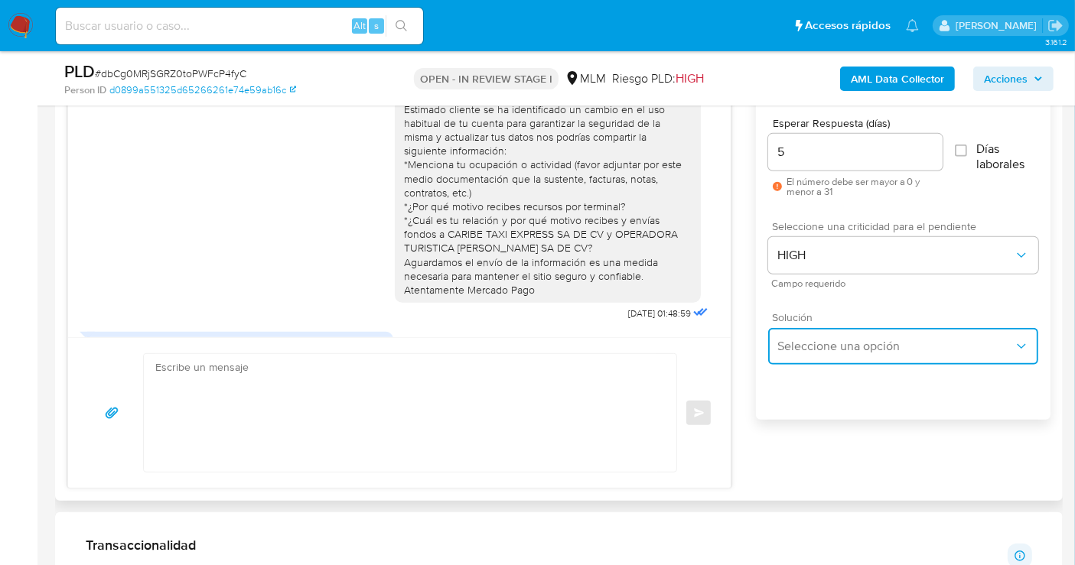
click at [792, 346] on span "Seleccione una opción" at bounding box center [895, 346] width 236 height 15
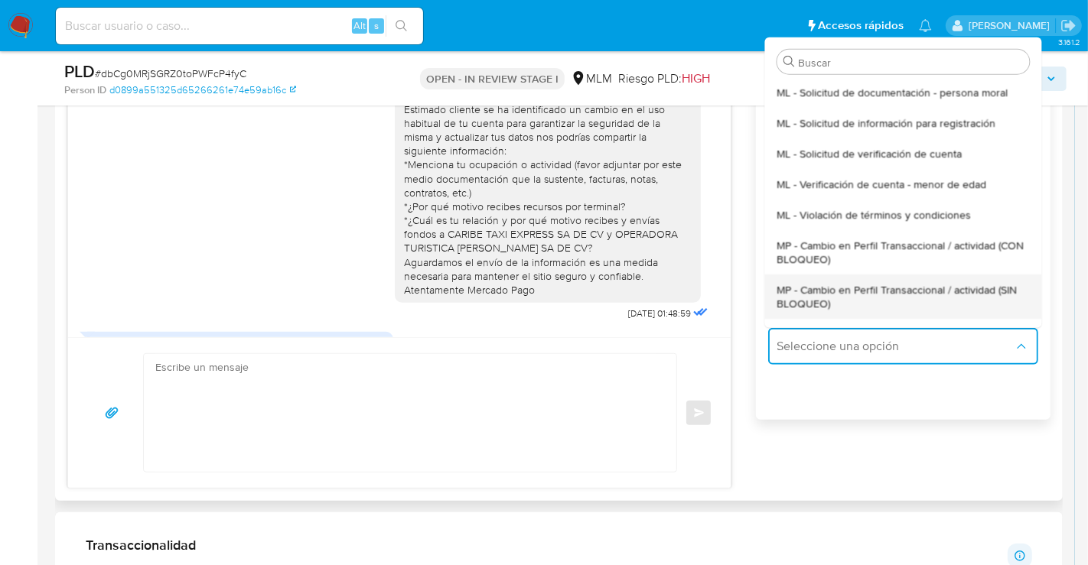
click at [812, 298] on span "MP - Cambio en Perfil Transaccional / actividad (SIN BLOQUEO)" at bounding box center [903, 296] width 252 height 28
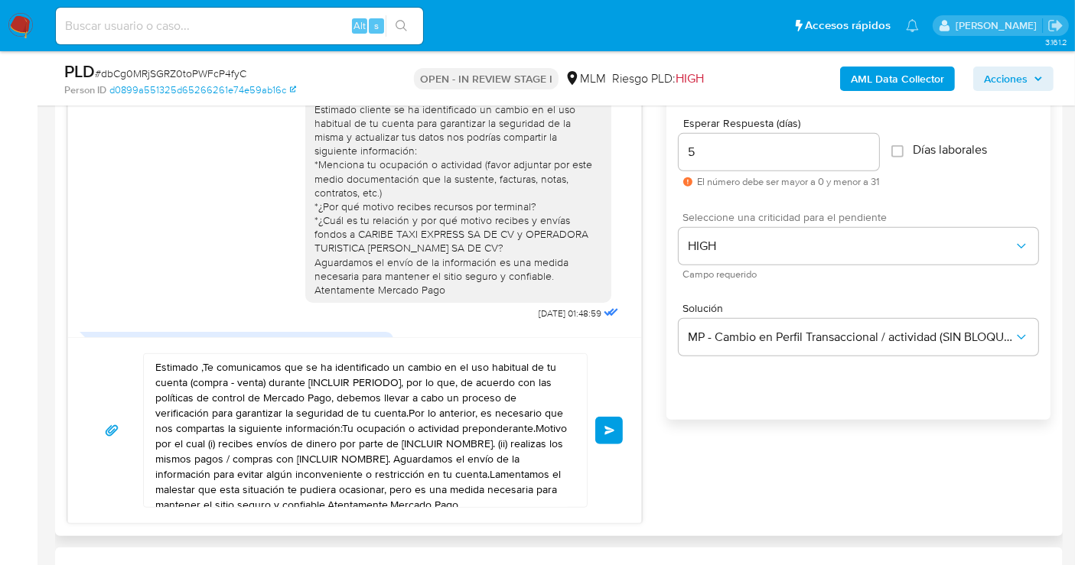
click at [330, 407] on textarea "Estimado ,Te comunicamos que se ha identificado un cambio en el uso habitual de…" at bounding box center [361, 430] width 412 height 153
paste textarea "cliente se ha identificado un cambio en el uso habitual de tu cuenta para garan…"
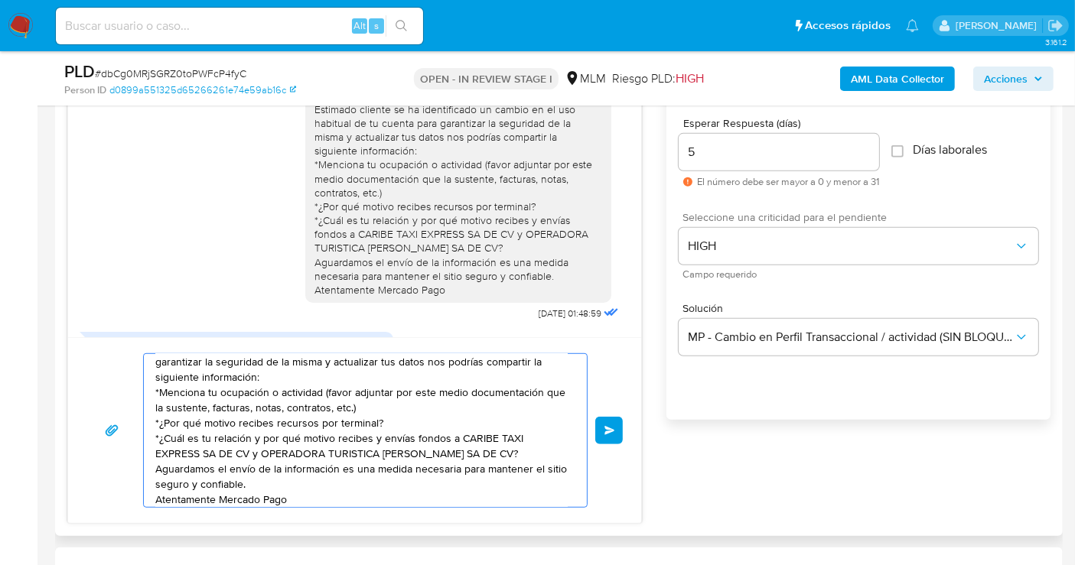
scroll to position [0, 0]
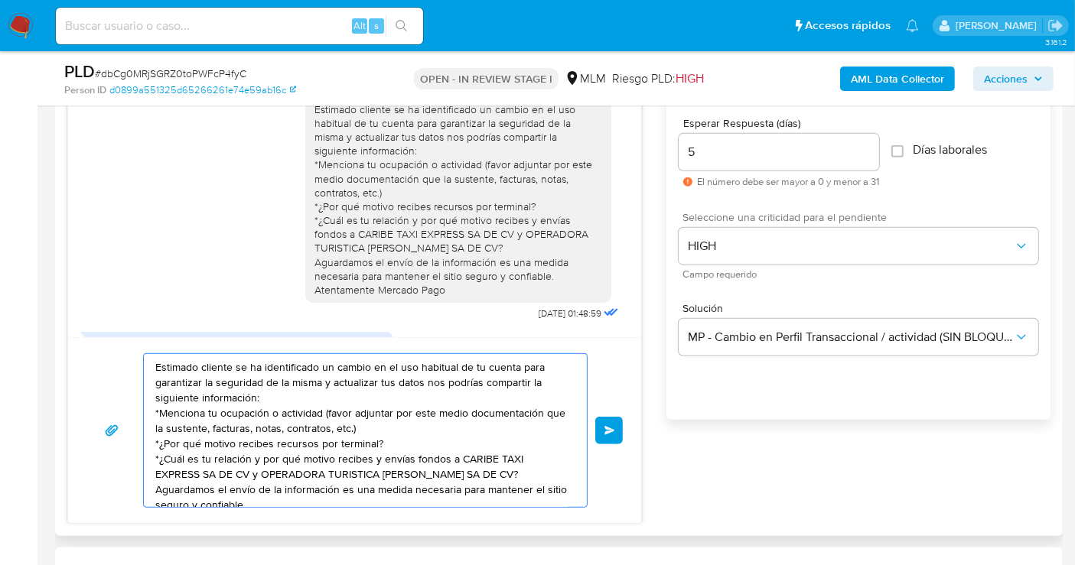
drag, startPoint x: 214, startPoint y: 366, endPoint x: 388, endPoint y: 441, distance: 189.2
click at [388, 441] on textarea "Estimado cliente se ha identificado un cambio en el uso habitual de tu cuenta p…" at bounding box center [361, 430] width 412 height 153
click at [256, 381] on textarea "Estimado cliente se ha identificado un cambio en el uso habitual de tu cuenta p…" at bounding box center [361, 430] width 412 height 153
click at [243, 366] on textarea "Estimado cliente se ha identificado un cambio en el uso habitual de tu cuenta p…" at bounding box center [361, 430] width 412 height 153
drag, startPoint x: 240, startPoint y: 366, endPoint x: 267, endPoint y: 380, distance: 30.5
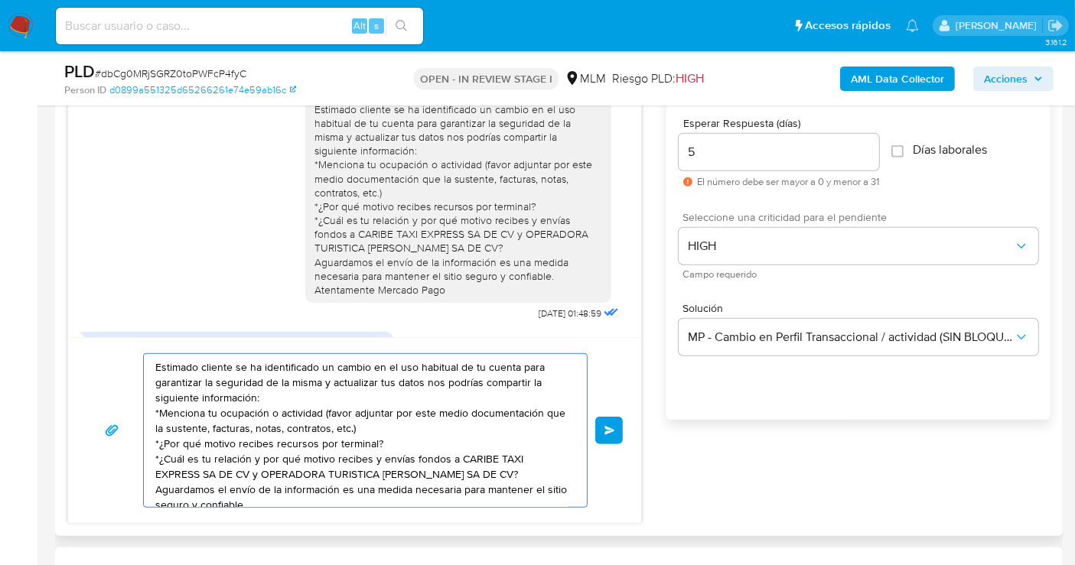
click at [299, 394] on textarea "Estimado cliente se ha identificado un cambio en el uso habitual de tu cuenta p…" at bounding box center [361, 430] width 412 height 153
click at [240, 369] on textarea "Estimado cliente se ha identificado un cambio en el uso habitual de tu cuenta p…" at bounding box center [361, 430] width 412 height 153
drag, startPoint x: 238, startPoint y: 366, endPoint x: 272, endPoint y: 392, distance: 43.6
click at [272, 392] on textarea "Estimado cliente se ha identificado un cambio en el uso habitual de tu cuenta p…" at bounding box center [361, 430] width 412 height 153
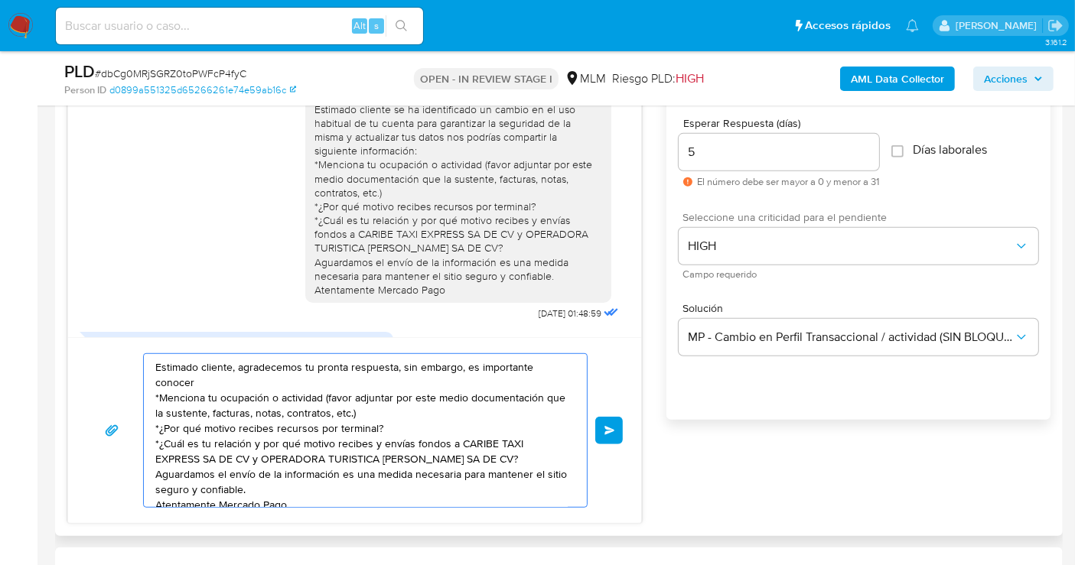
drag, startPoint x: 158, startPoint y: 400, endPoint x: 384, endPoint y: 426, distance: 227.2
click at [384, 426] on textarea "Estimado cliente, agradecemos tu pronta respuesta, sin embargo, es importante c…" at bounding box center [361, 430] width 412 height 153
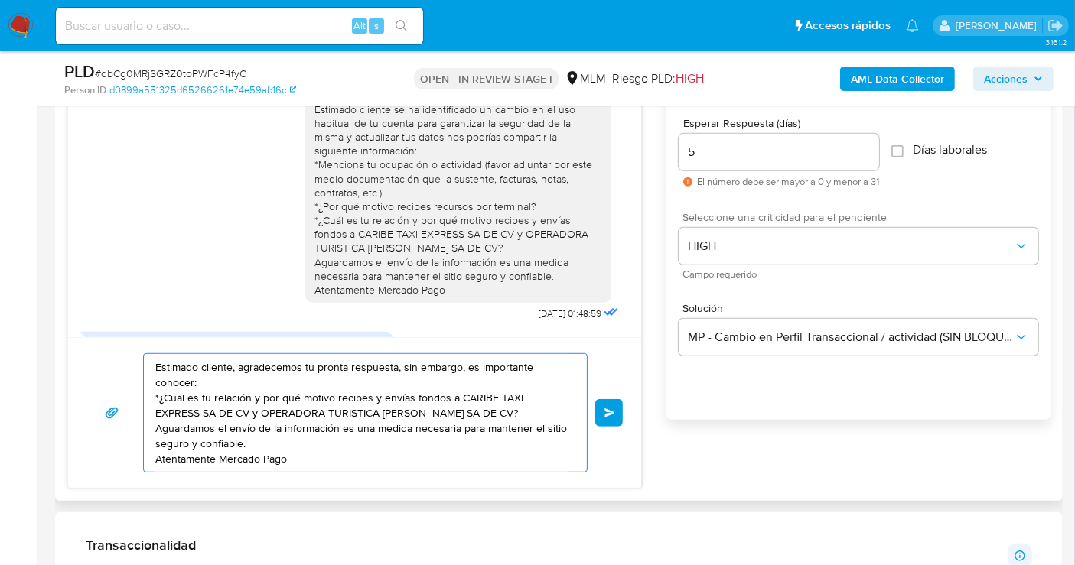
click at [337, 396] on textarea "Estimado cliente, agradecemos tu pronta respuesta, sin embargo, es importante c…" at bounding box center [361, 413] width 412 height 118
type textarea "Estimado cliente, agradecemos tu pronta respuesta, sin embargo, es importante c…"
drag, startPoint x: 719, startPoint y: 143, endPoint x: 713, endPoint y: 153, distance: 11.7
click at [713, 153] on input "5" at bounding box center [779, 152] width 200 height 20
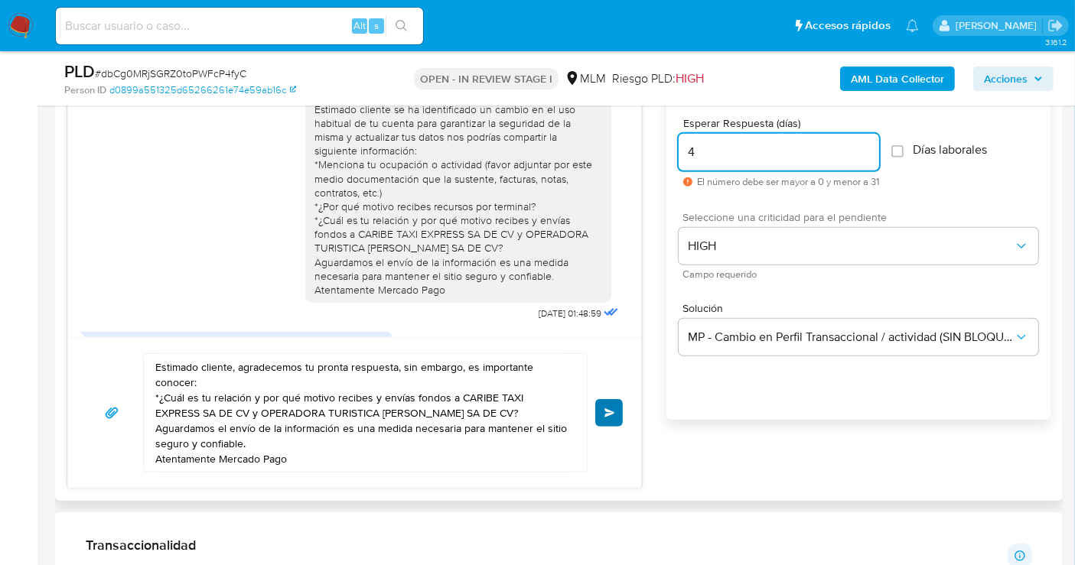
type input "4"
click at [614, 412] on span "Enviar" at bounding box center [609, 413] width 11 height 9
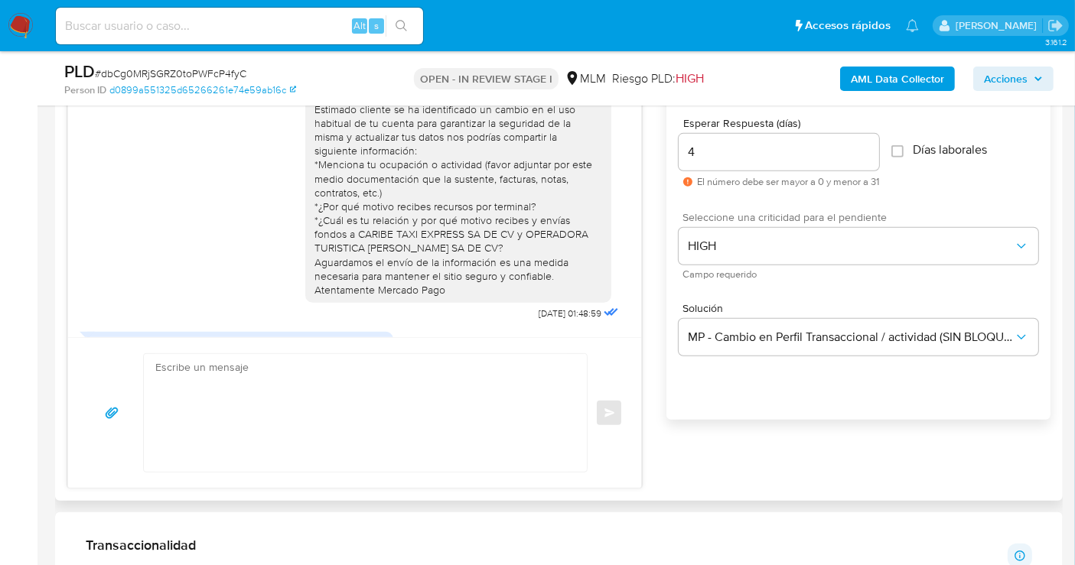
scroll to position [253, 0]
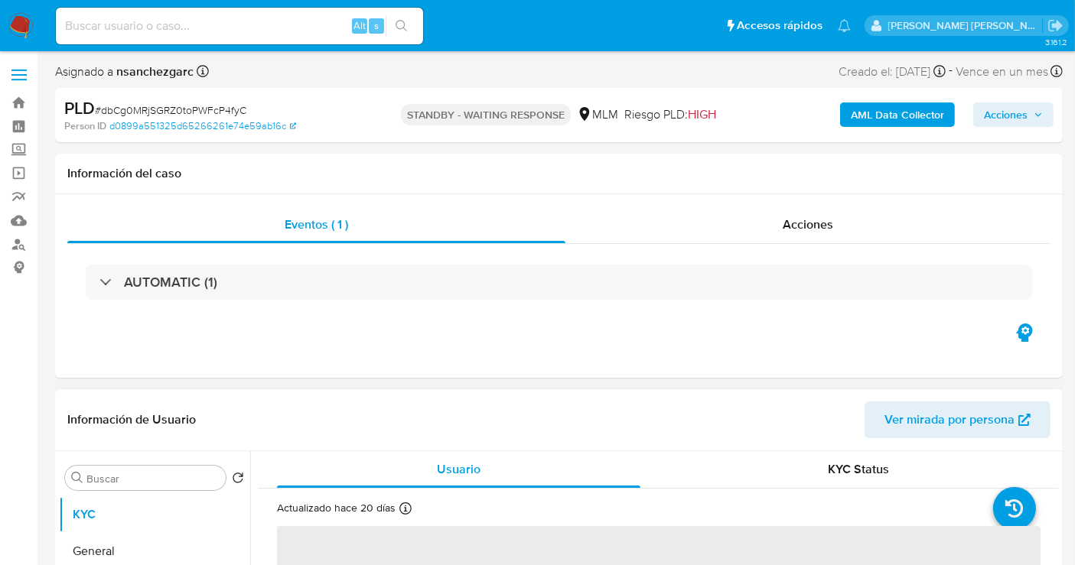
select select "10"
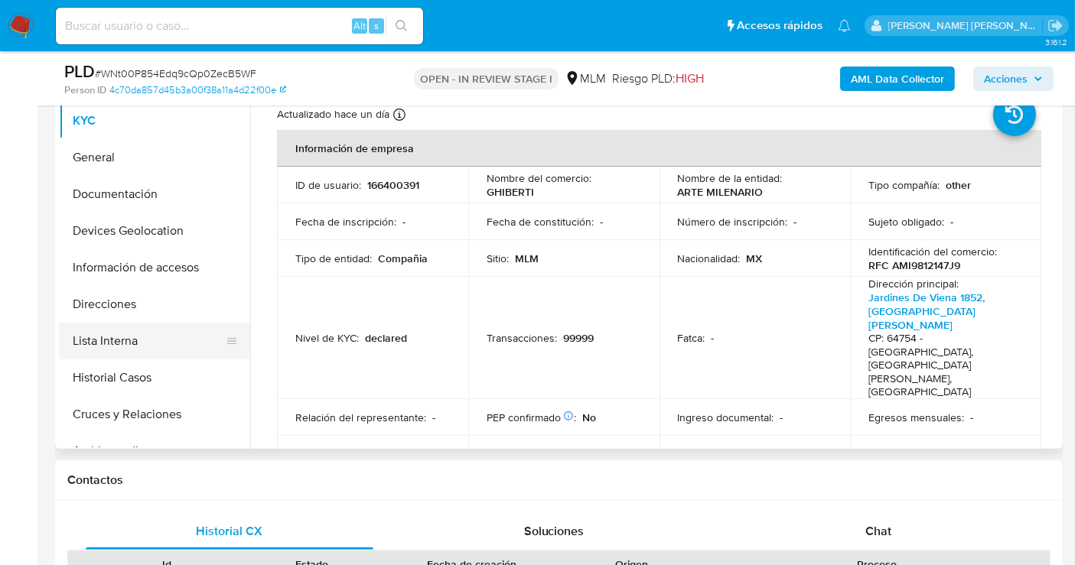
scroll to position [170, 0]
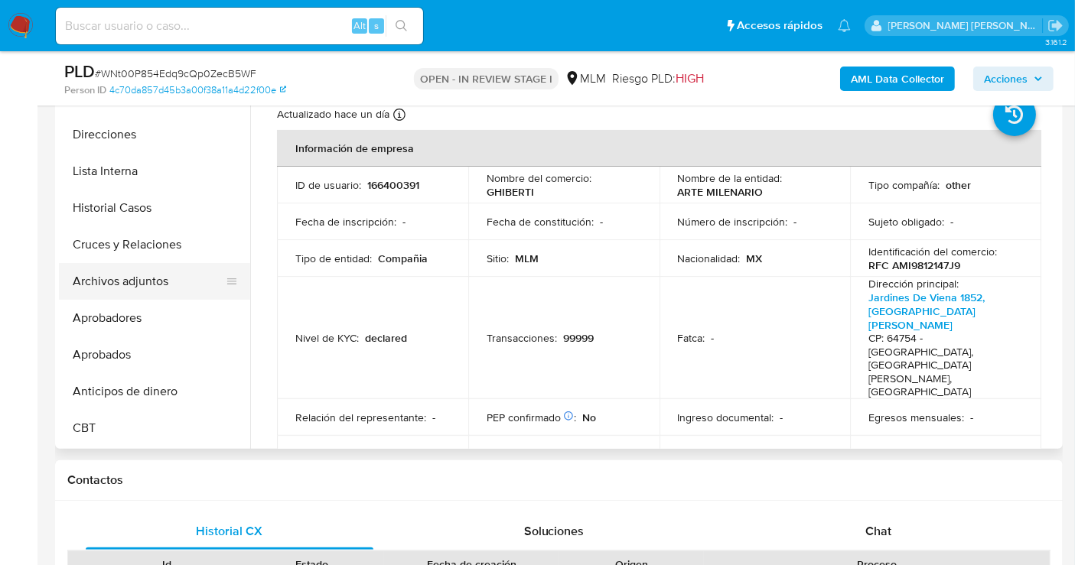
drag, startPoint x: 129, startPoint y: 304, endPoint x: 118, endPoint y: 293, distance: 16.2
click at [118, 293] on ul "KYC General Documentación Devices Geolocation Información de accesos Direccione…" at bounding box center [154, 275] width 191 height 345
click at [118, 293] on button "Archivos adjuntos" at bounding box center [148, 281] width 179 height 37
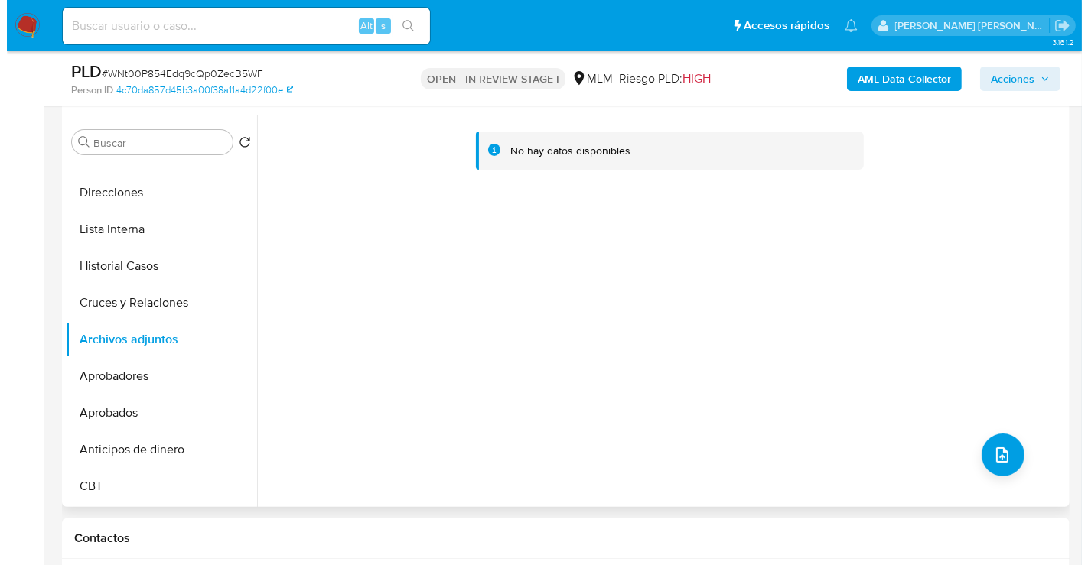
scroll to position [255, 0]
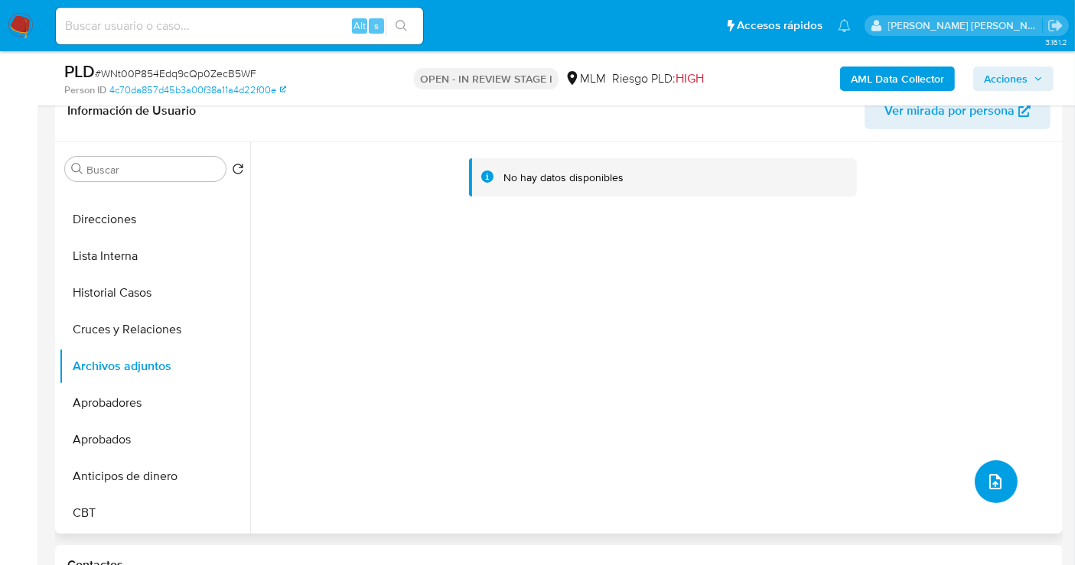
click at [995, 476] on icon "upload-file" at bounding box center [995, 482] width 18 height 18
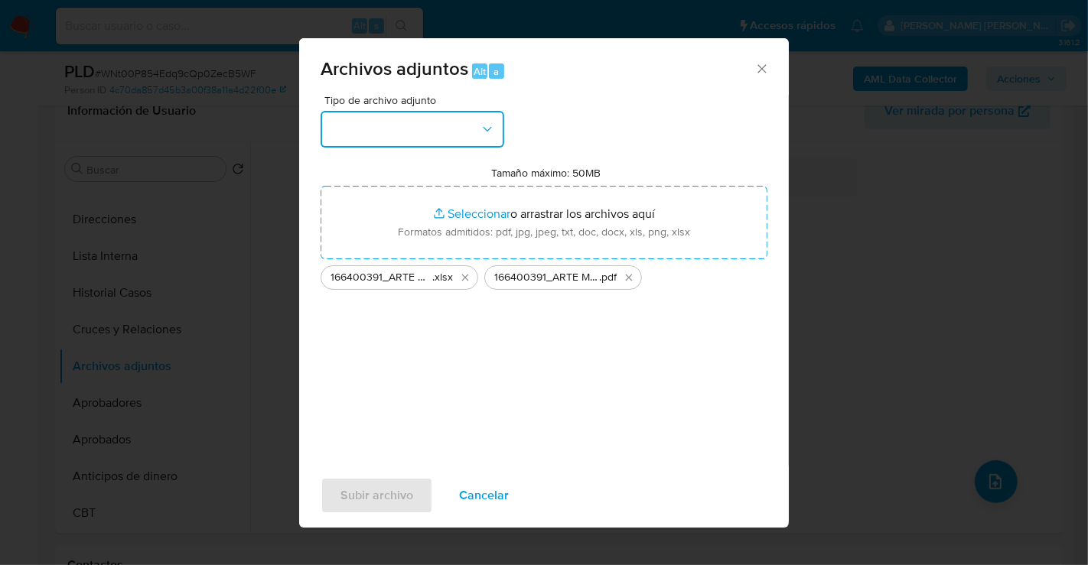
click at [373, 138] on button "button" at bounding box center [413, 129] width 184 height 37
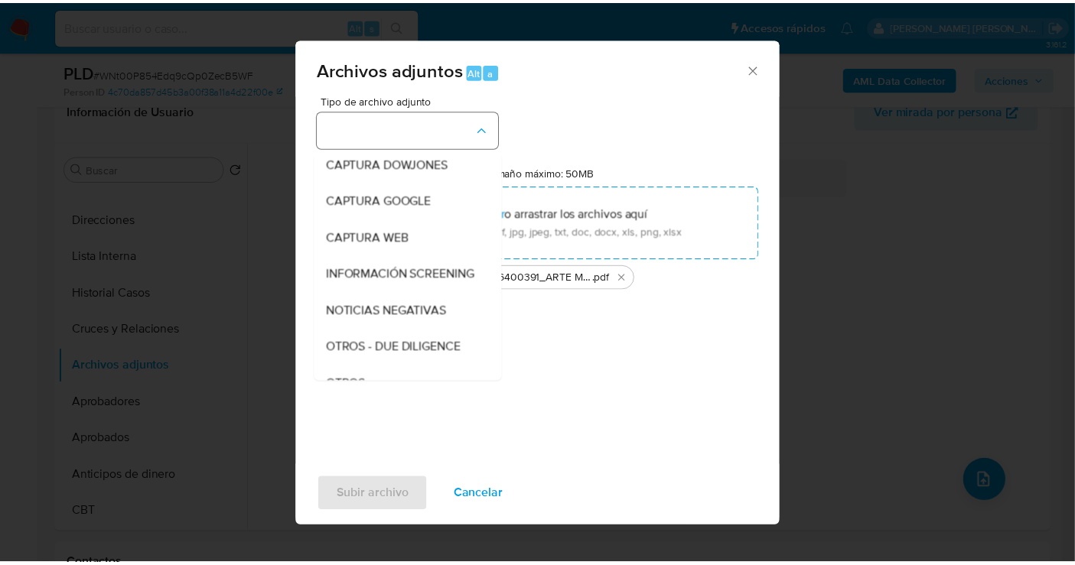
scroll to position [79, 0]
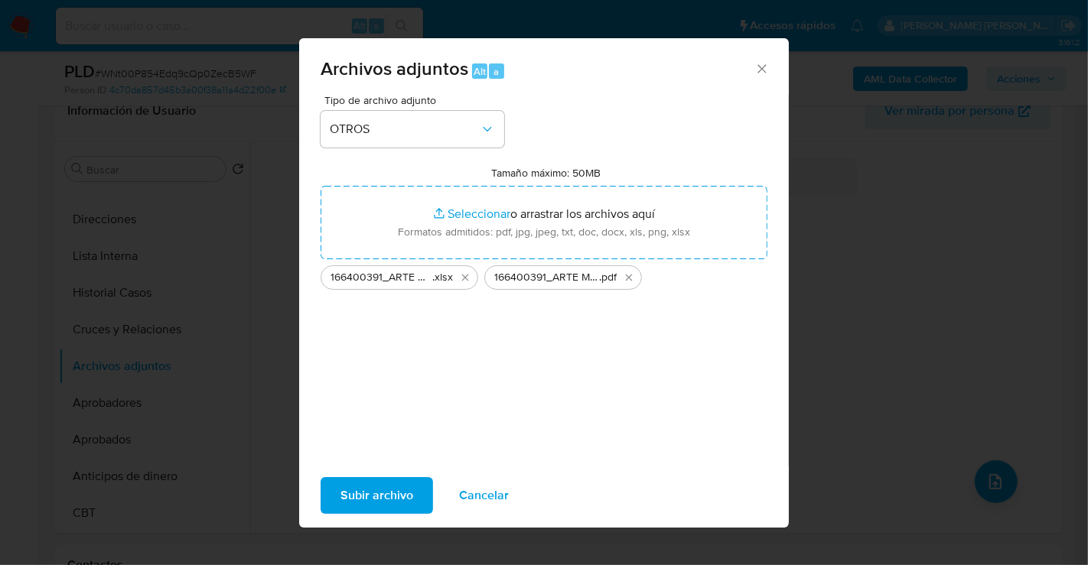
click at [382, 503] on span "Subir archivo" at bounding box center [376, 496] width 73 height 34
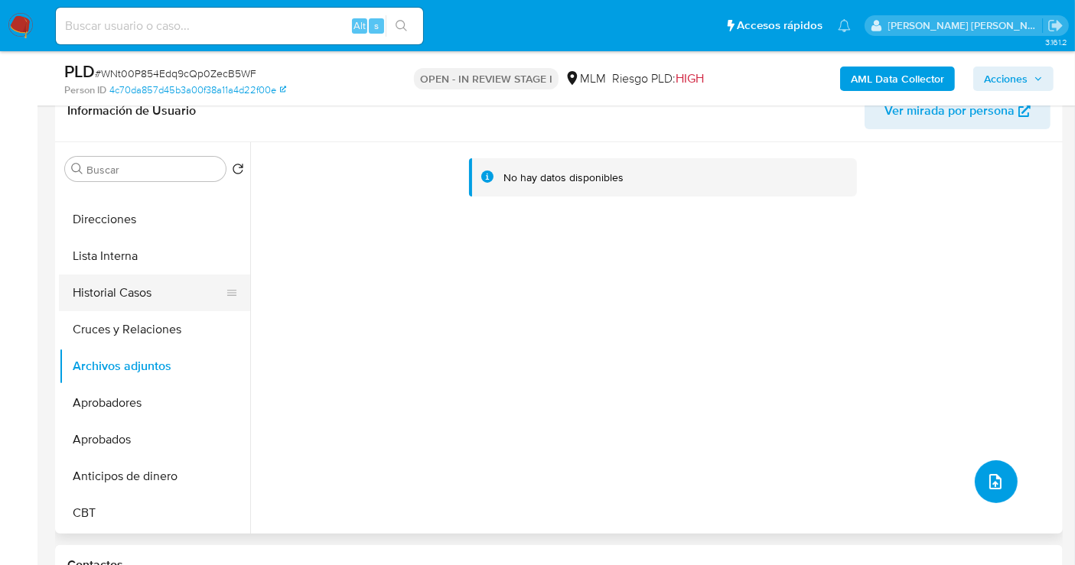
scroll to position [0, 0]
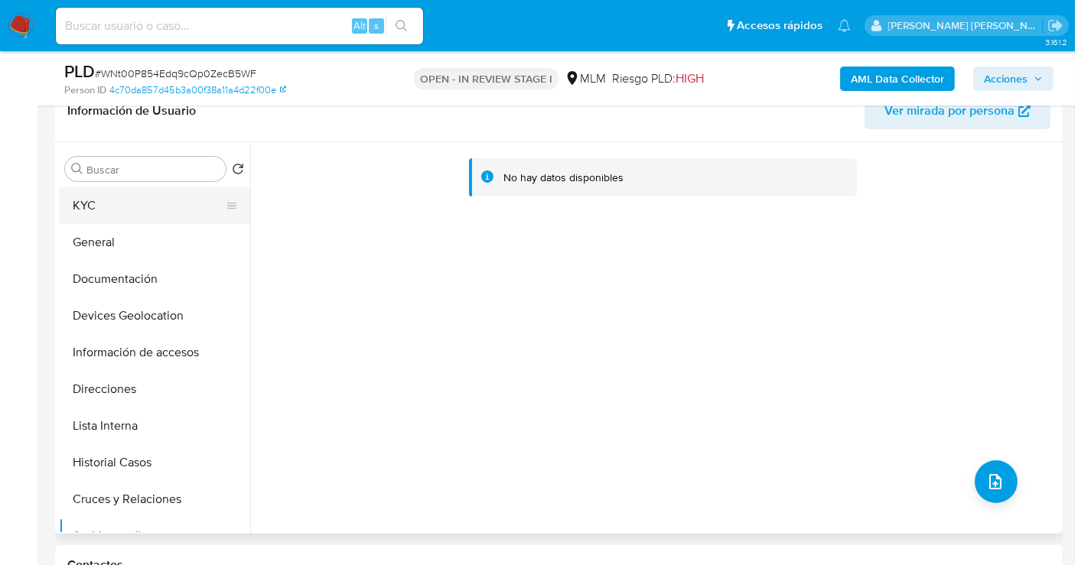
click at [87, 215] on button "KYC" at bounding box center [148, 205] width 179 height 37
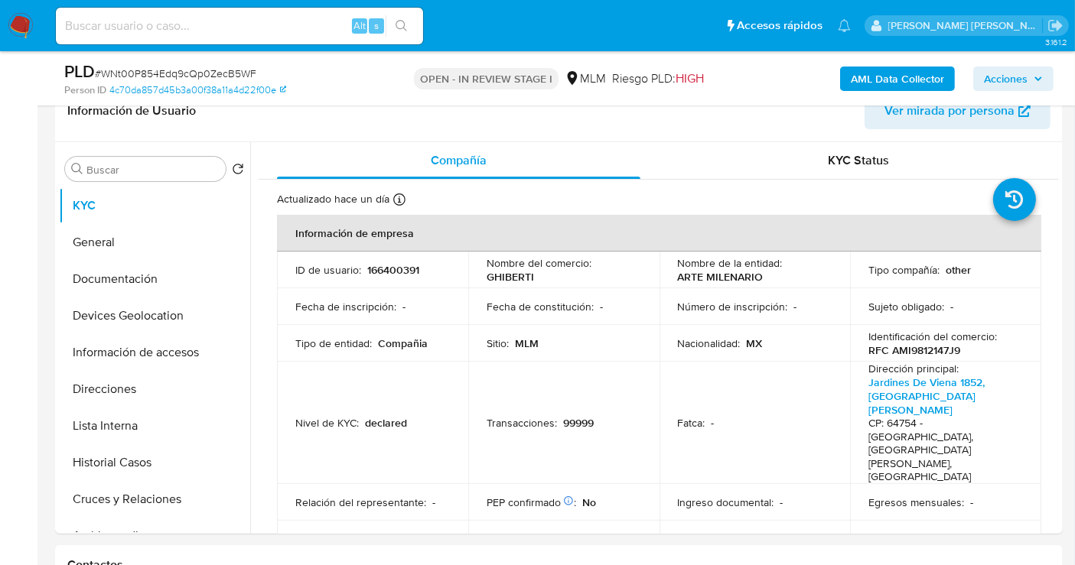
click at [1021, 67] on span "Acciones" at bounding box center [1006, 79] width 44 height 24
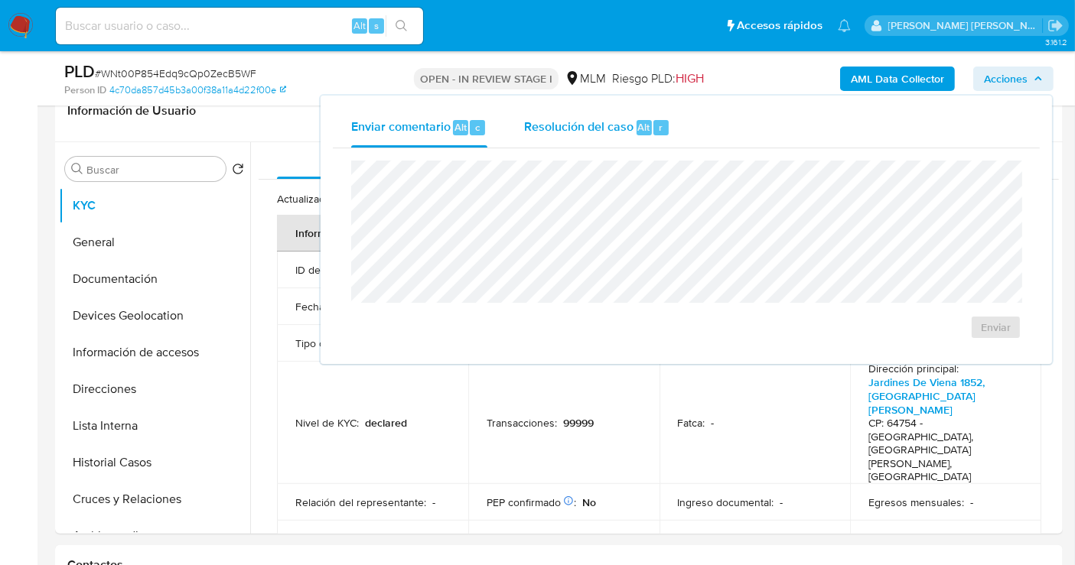
click at [581, 132] on span "Resolución del caso" at bounding box center [578, 127] width 109 height 18
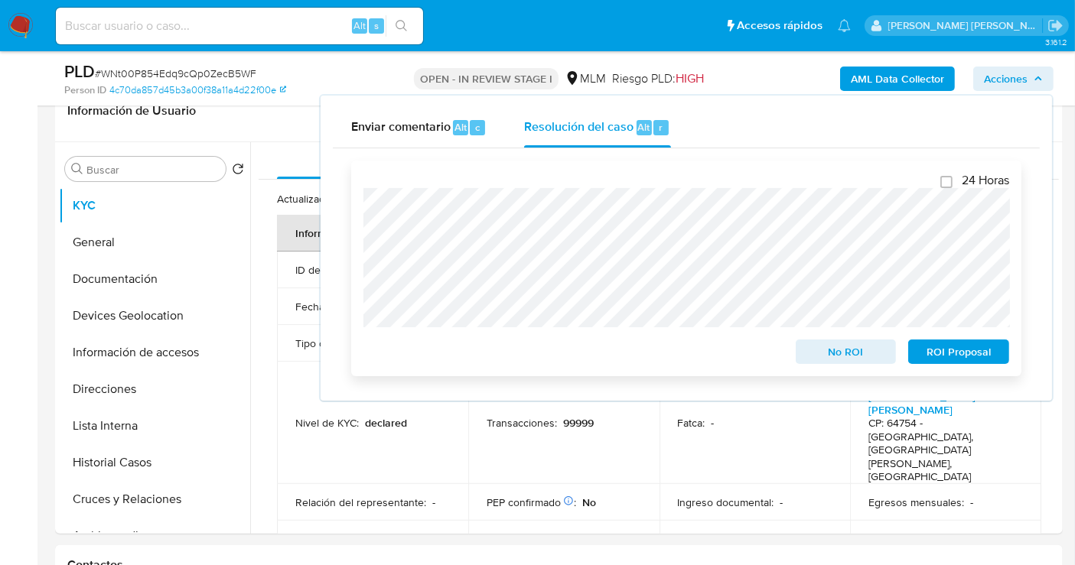
click at [871, 354] on span "No ROI" at bounding box center [846, 351] width 80 height 21
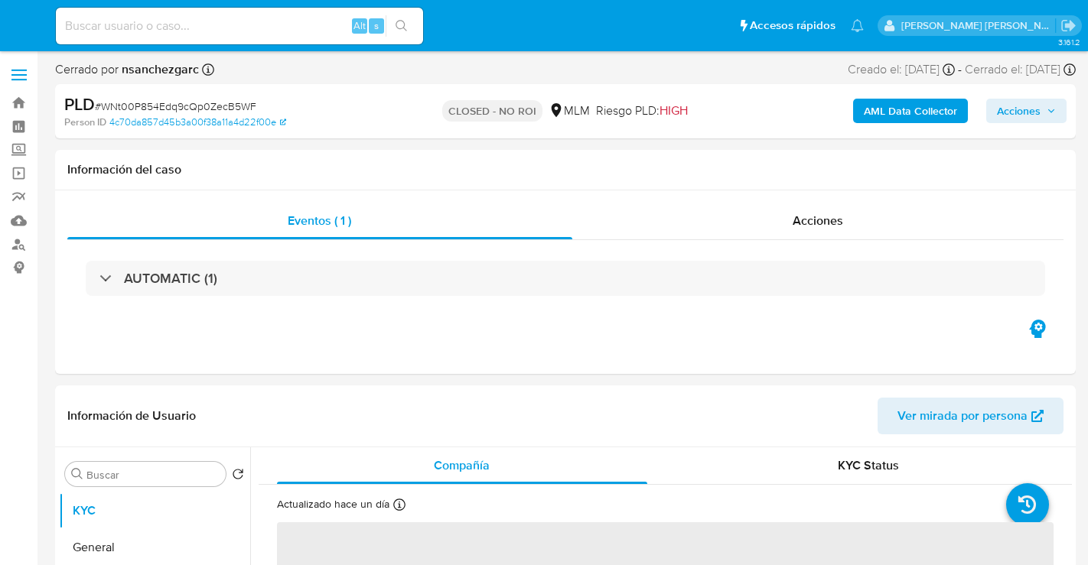
select select "10"
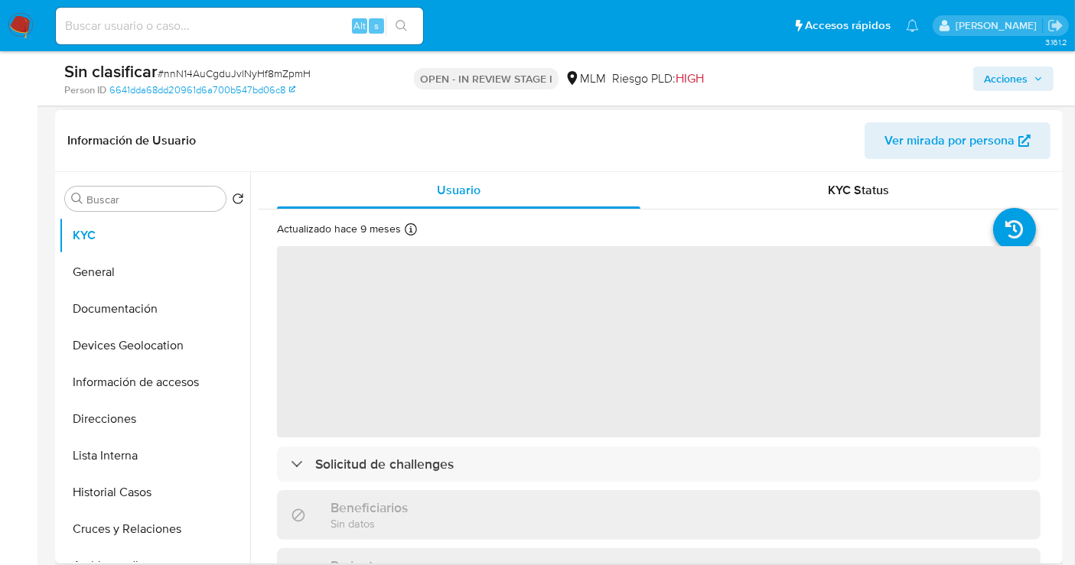
scroll to position [425, 0]
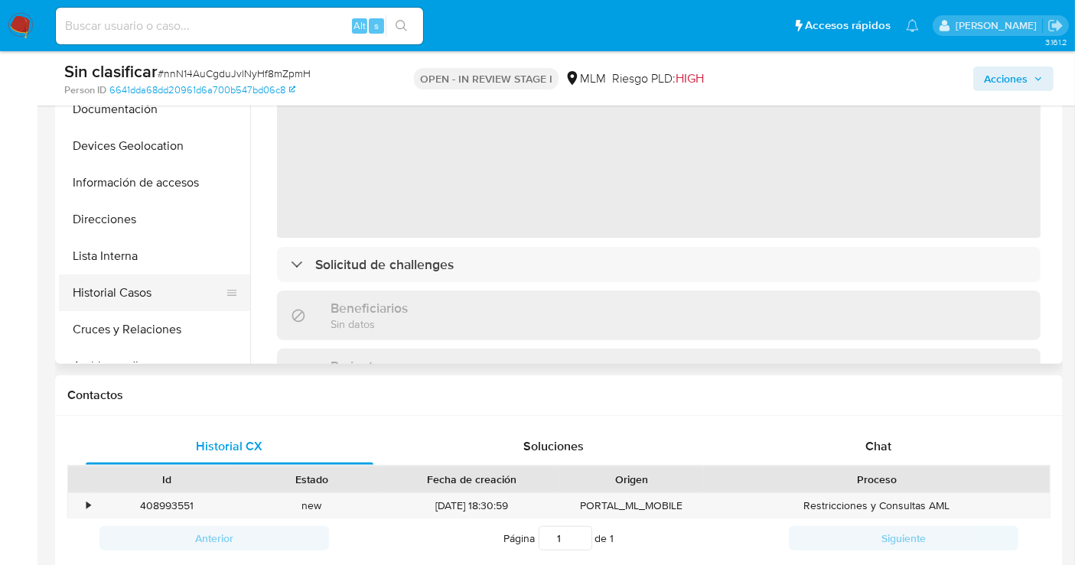
select select "10"
click at [92, 296] on button "Historial Casos" at bounding box center [148, 293] width 179 height 37
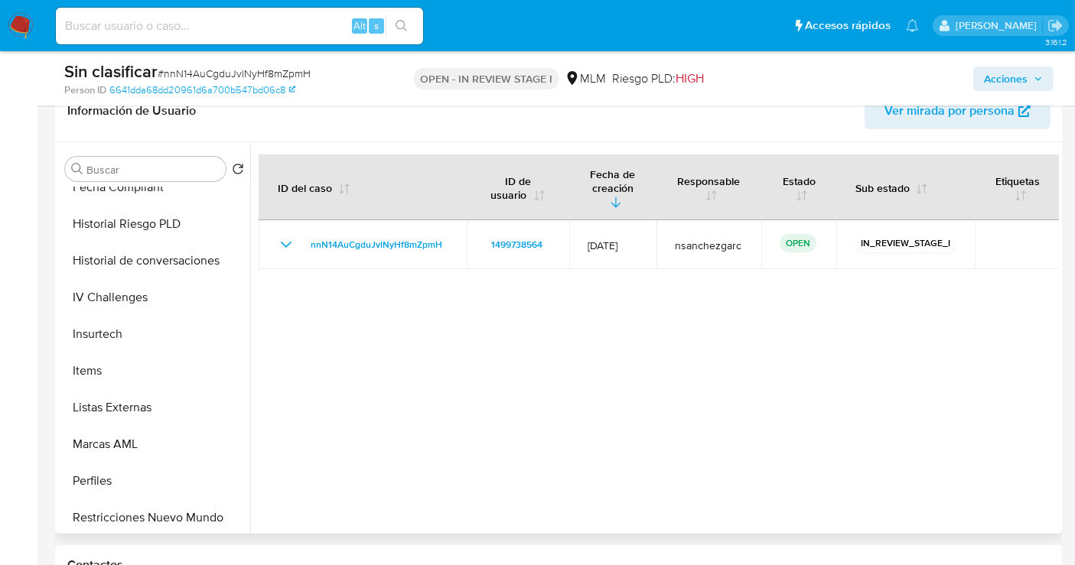
scroll to position [719, 0]
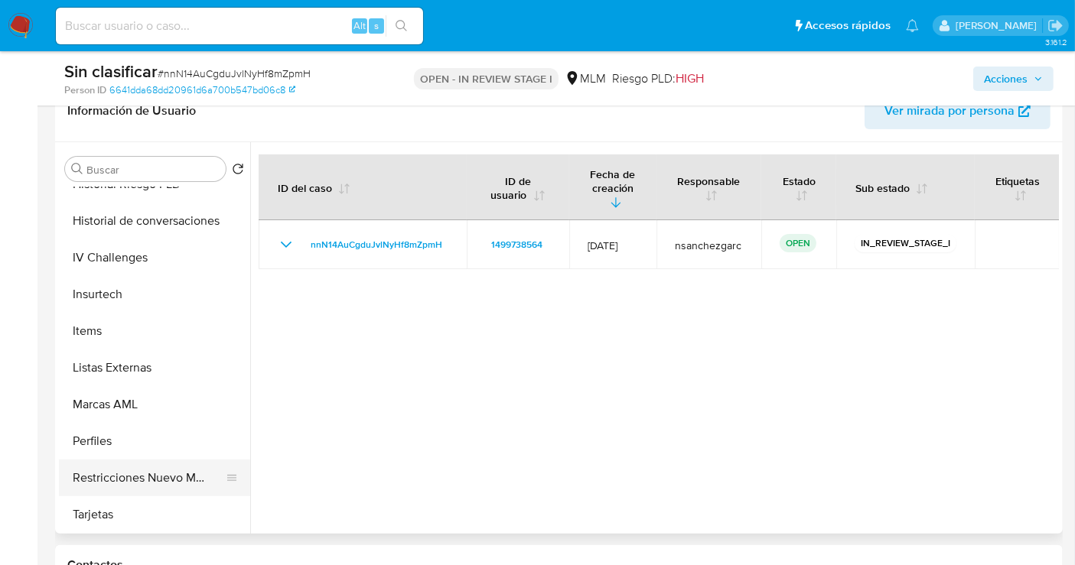
click at [106, 475] on button "Restricciones Nuevo Mundo" at bounding box center [148, 478] width 179 height 37
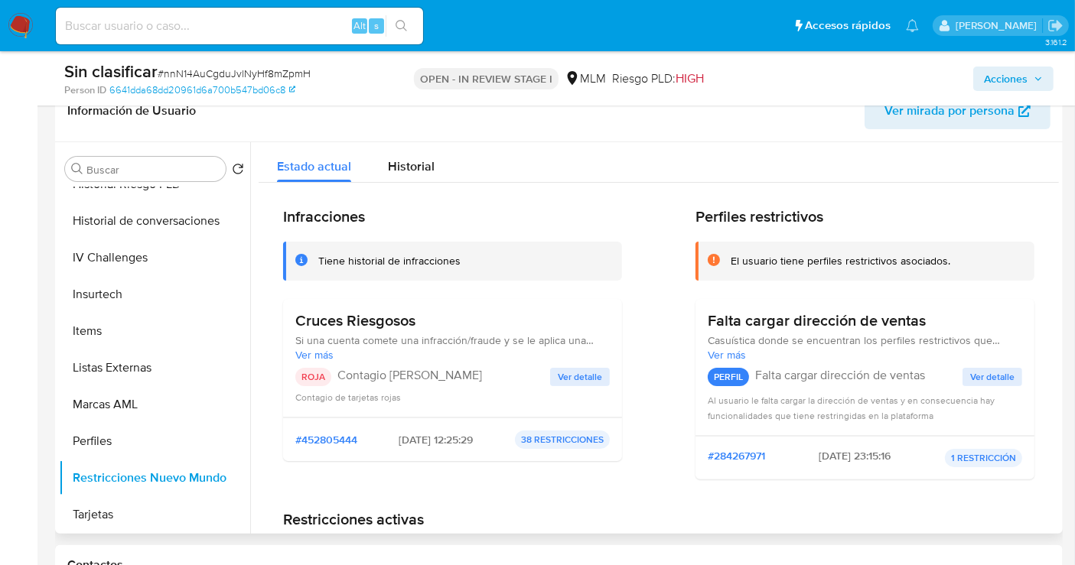
click at [575, 378] on span "Ver detalle" at bounding box center [580, 377] width 44 height 15
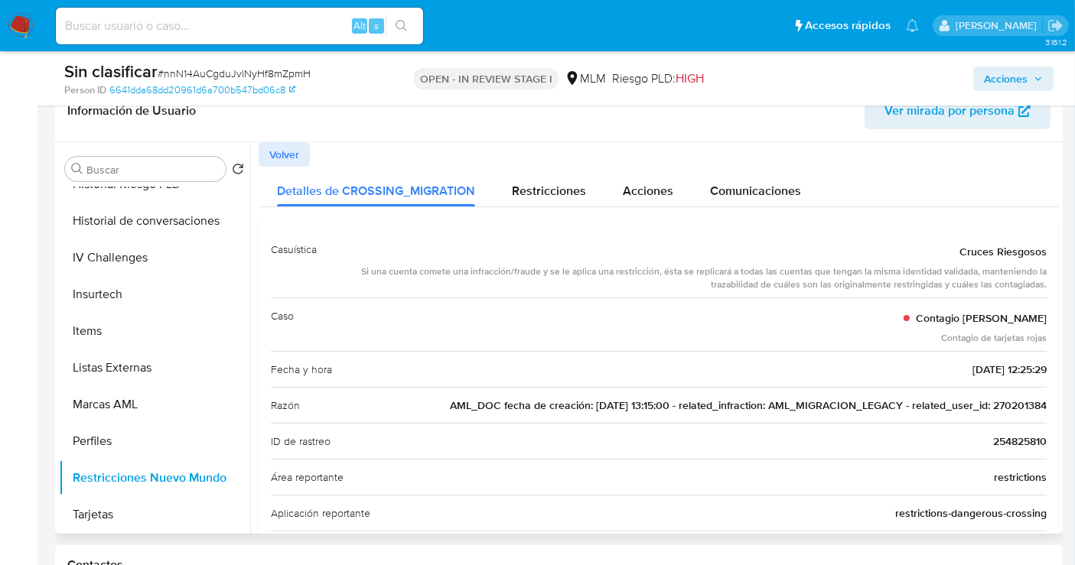
click at [1014, 400] on span "AML_DOC fecha de creación: [DATE] 13:15:00 - related_infraction: AML_MIGRACION_…" at bounding box center [748, 405] width 597 height 15
click at [1003, 73] on span "Acciones" at bounding box center [1006, 79] width 44 height 24
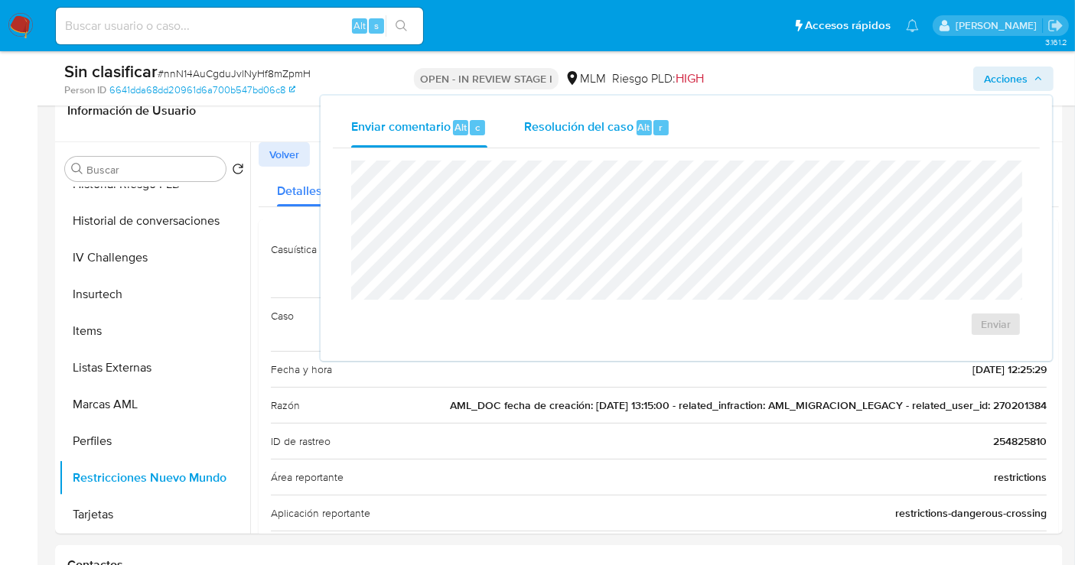
click at [609, 128] on span "Resolución del caso" at bounding box center [578, 127] width 109 height 18
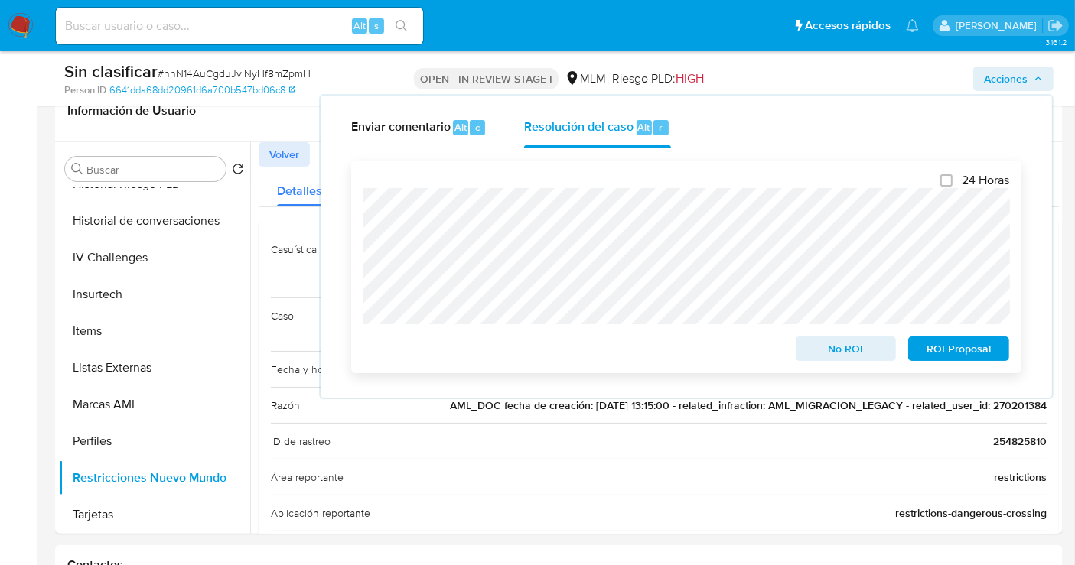
click at [357, 206] on div "24 Horas No ROI ROI Proposal" at bounding box center [686, 267] width 670 height 213
click at [858, 348] on span "No ROI" at bounding box center [846, 348] width 80 height 21
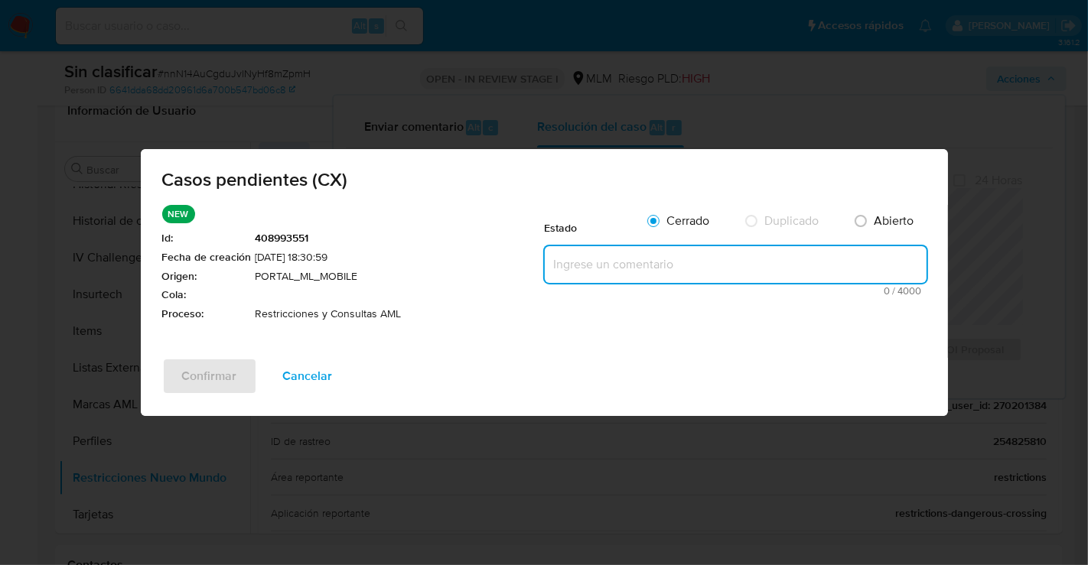
click at [639, 262] on textarea at bounding box center [736, 264] width 382 height 37
paste textarea "Se realiza validación de caso generado por CX donde se identifica restricción l…"
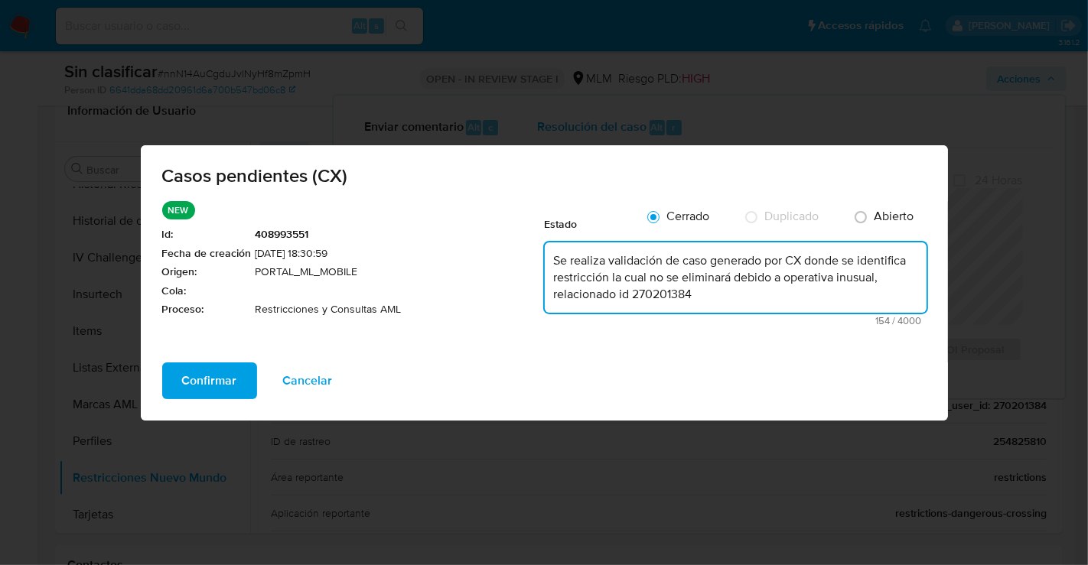
type textarea "Se realiza validación de caso generado por CX donde se identifica restricción l…"
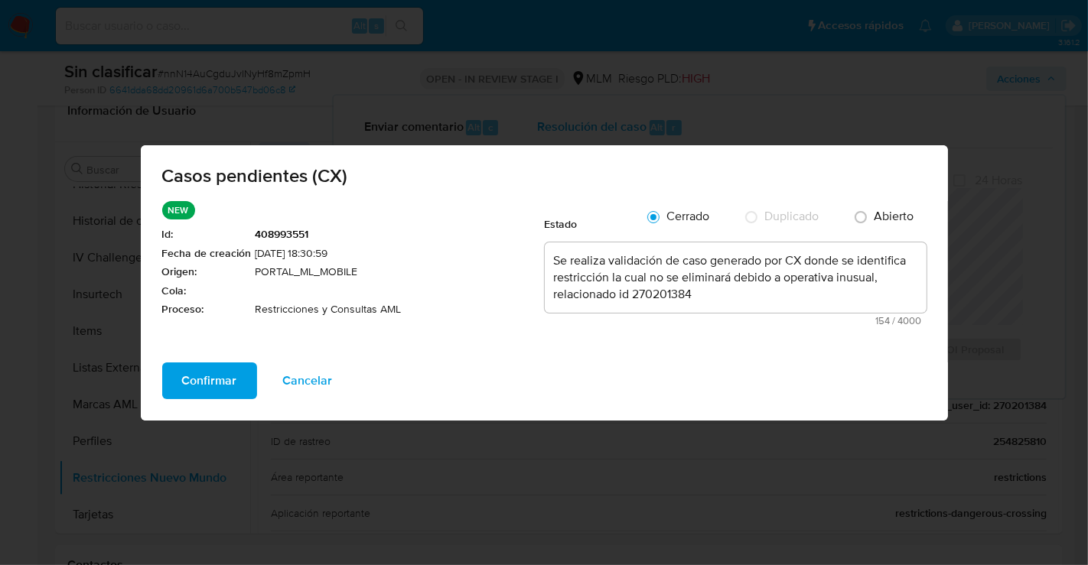
click at [204, 373] on span "Confirmar" at bounding box center [209, 381] width 55 height 34
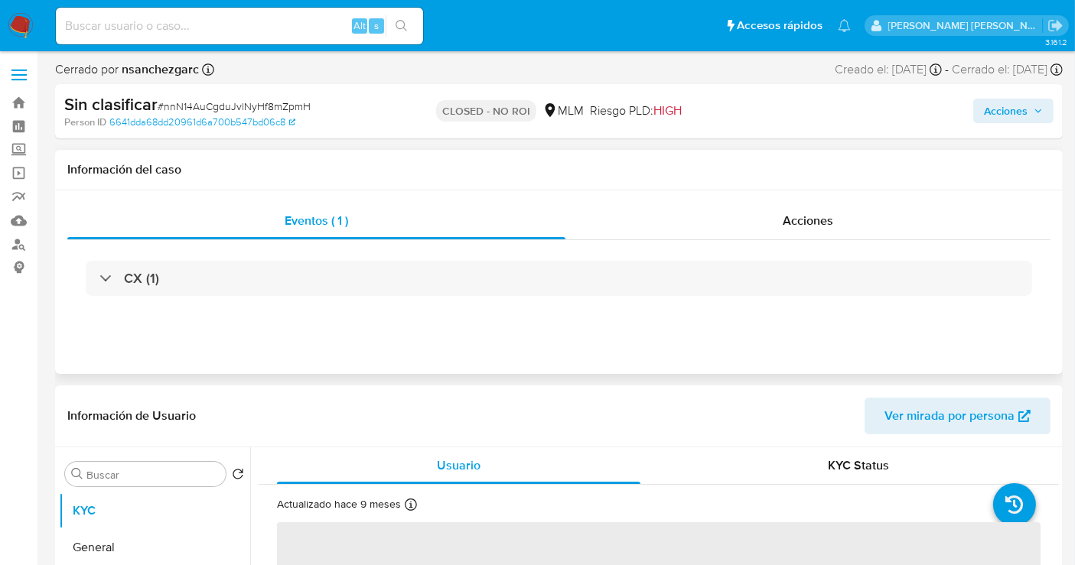
select select "10"
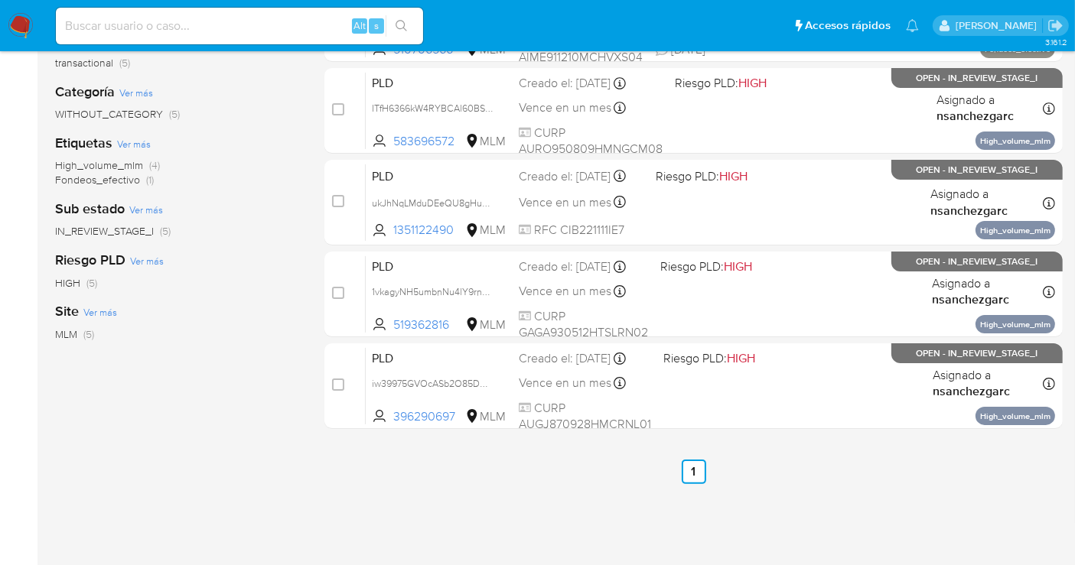
scroll to position [170, 0]
